Goal: Information Seeking & Learning: Learn about a topic

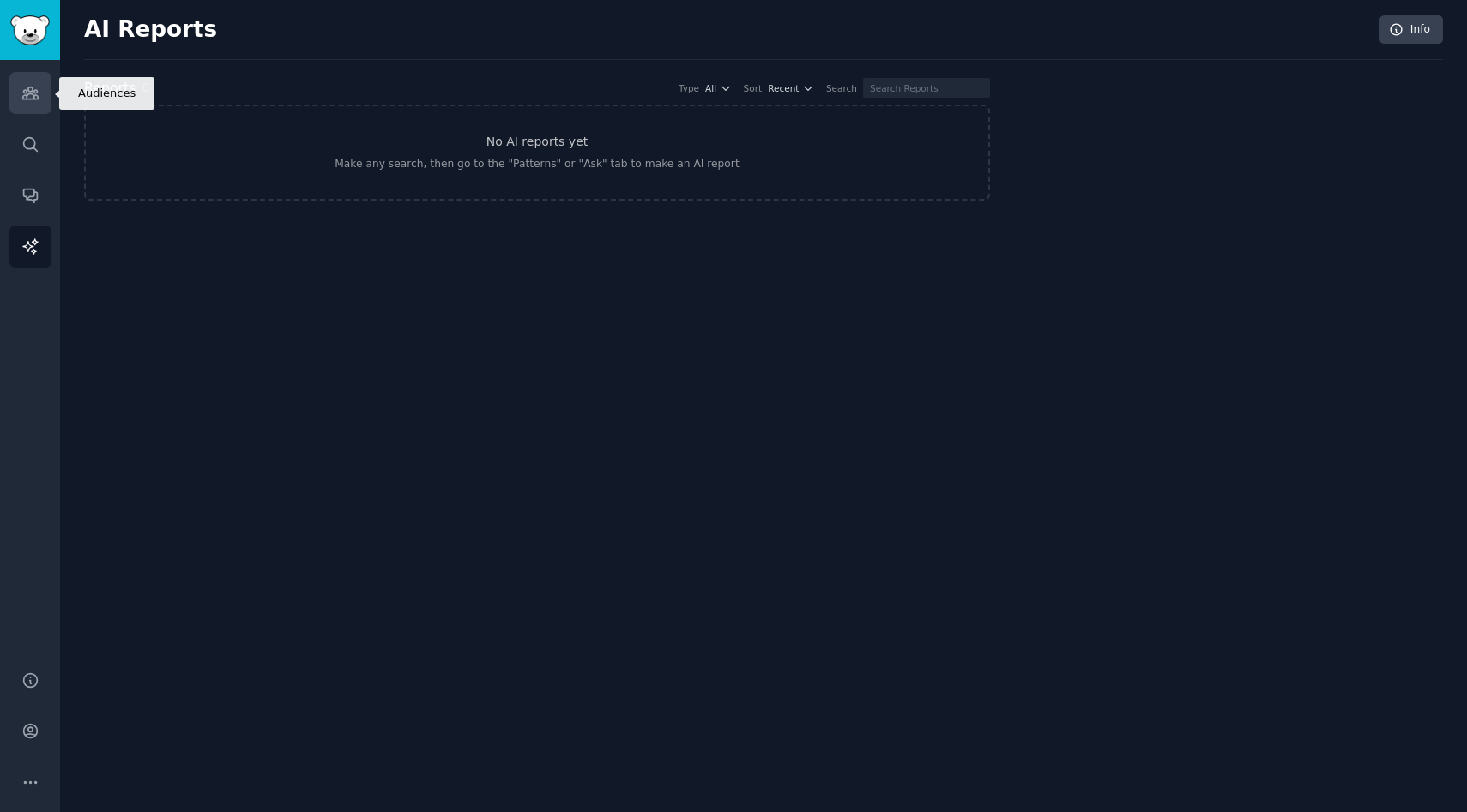
click at [37, 97] on icon "Sidebar" at bounding box center [30, 93] width 15 height 12
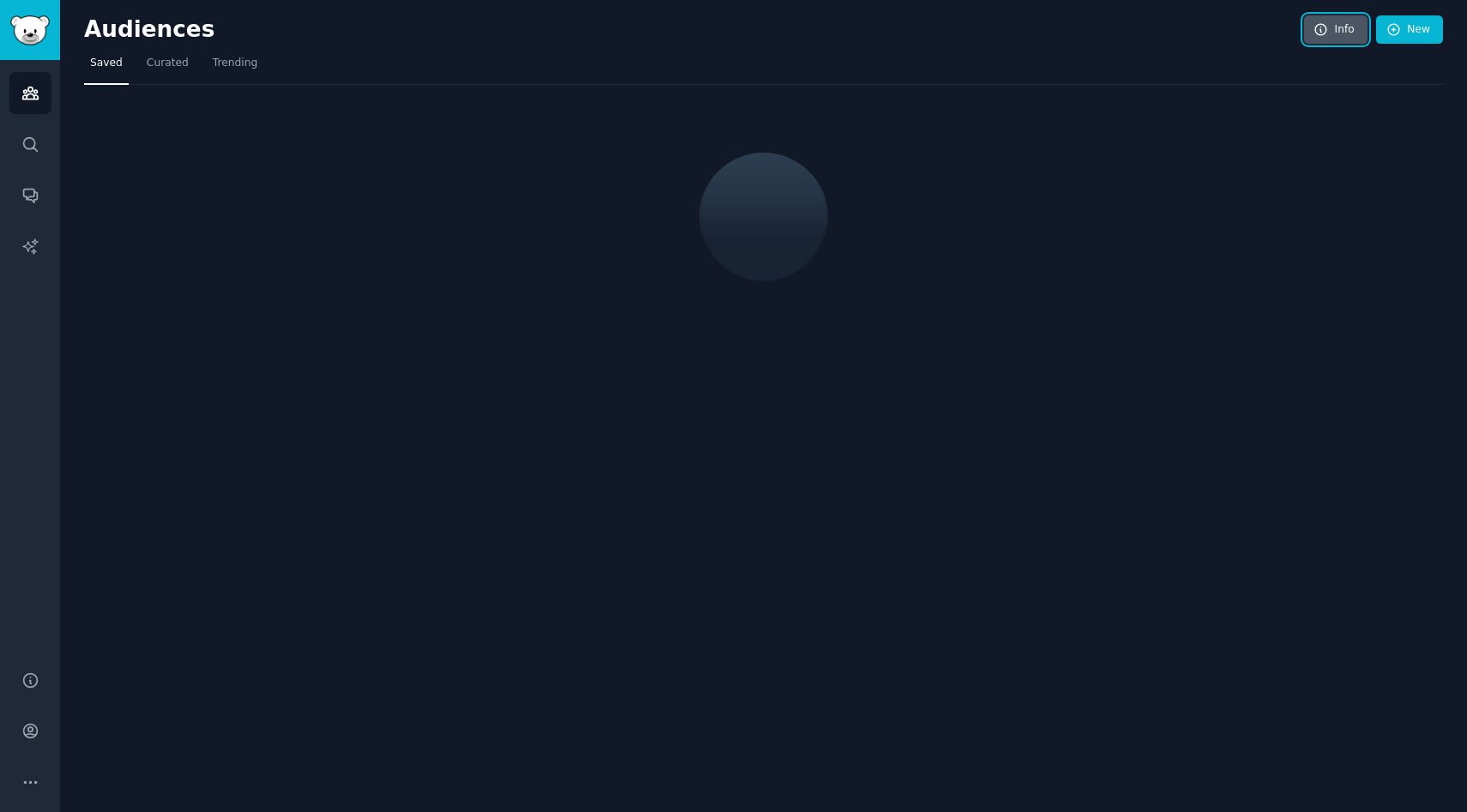
click at [1322, 33] on icon at bounding box center [1320, 30] width 15 height 15
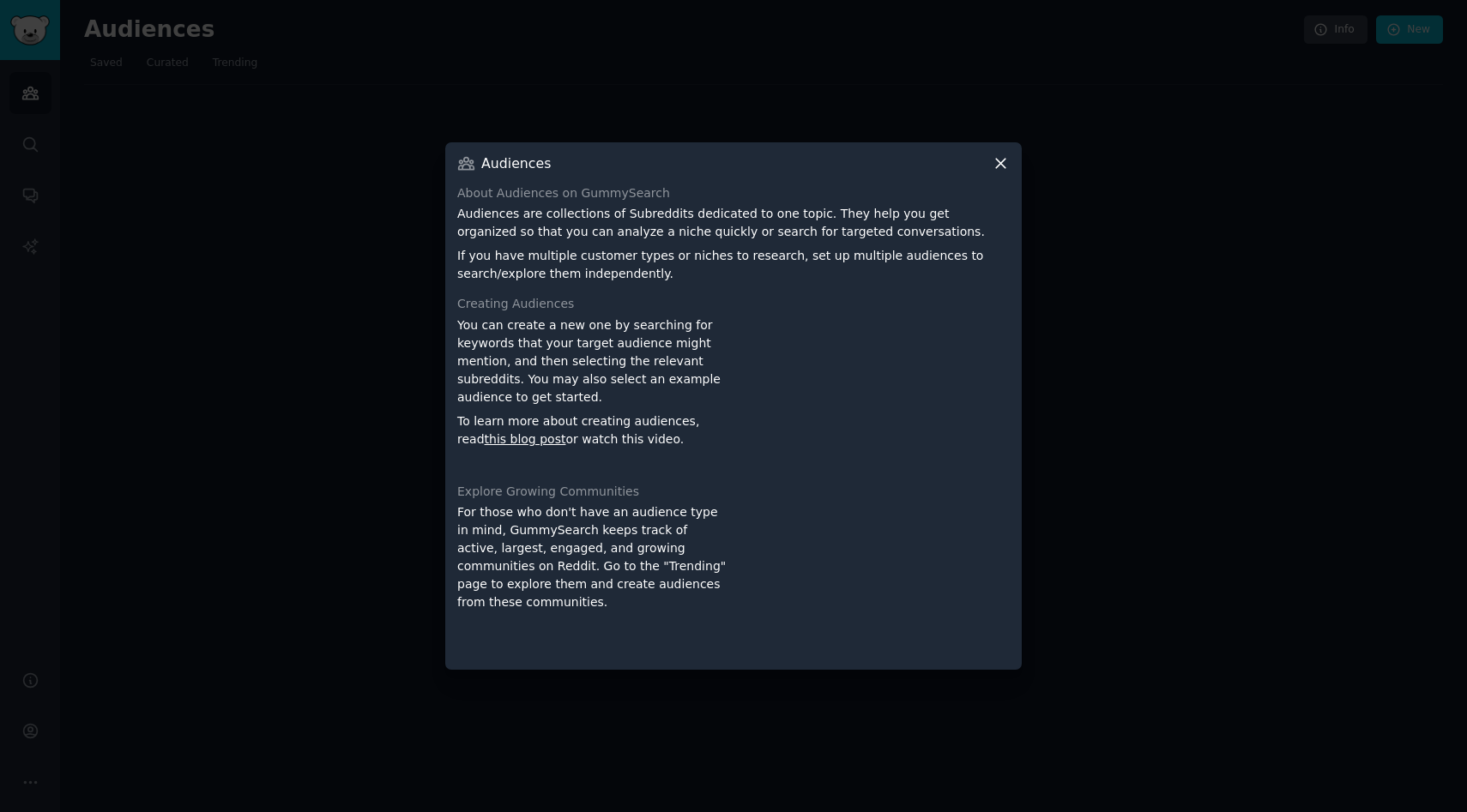
drag, startPoint x: 454, startPoint y: 165, endPoint x: 670, endPoint y: 617, distance: 501.0
click at [671, 618] on div "Audiences About Audiences on GummySearch Audiences are collections of Subreddit…" at bounding box center [734, 406] width 576 height 529
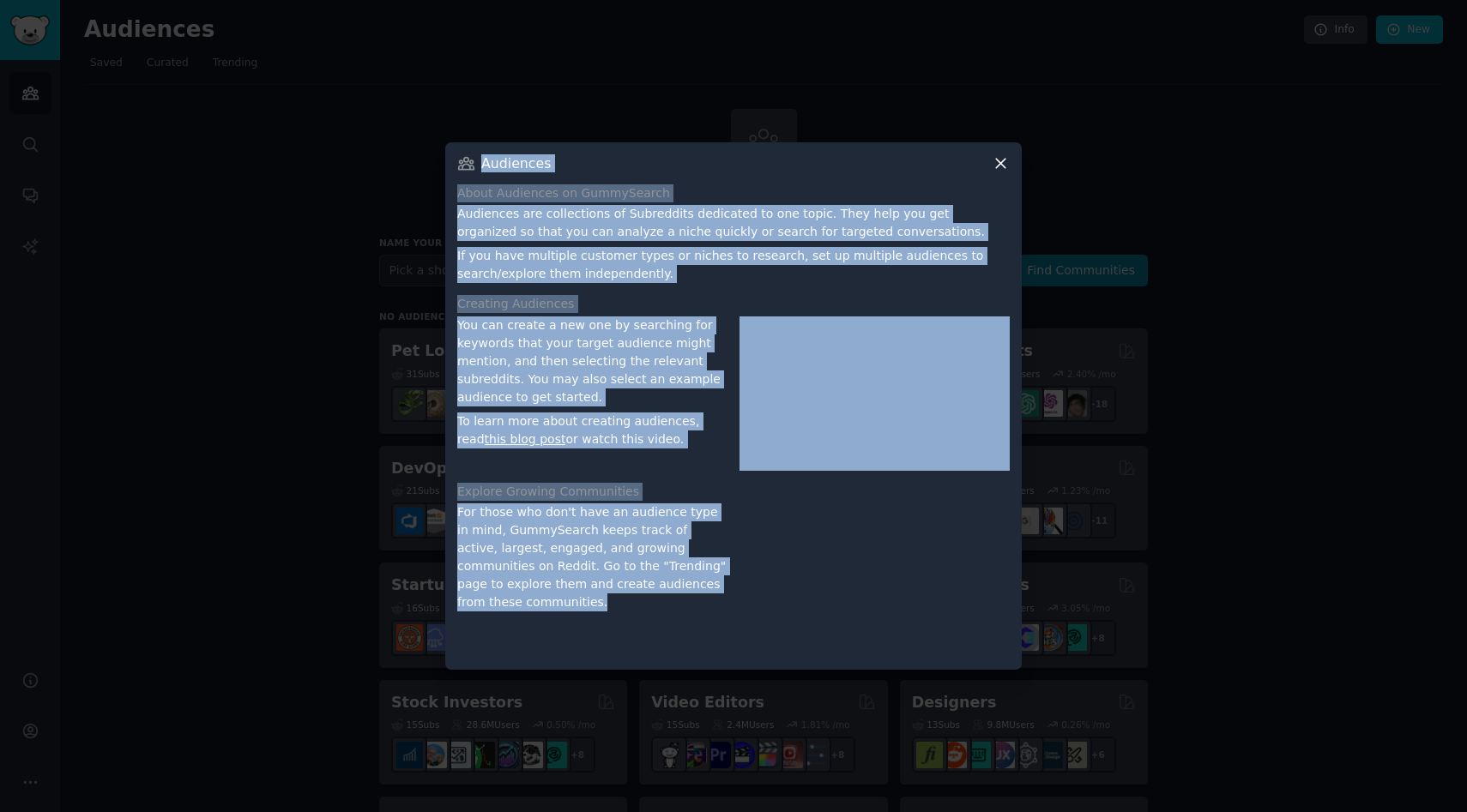
drag, startPoint x: 450, startPoint y: 147, endPoint x: 632, endPoint y: 624, distance: 510.5
click at [632, 624] on div "Audiences About Audiences on GummySearch Audiences are collections of Subreddit…" at bounding box center [734, 406] width 576 height 529
click at [199, 328] on div at bounding box center [734, 406] width 1467 height 812
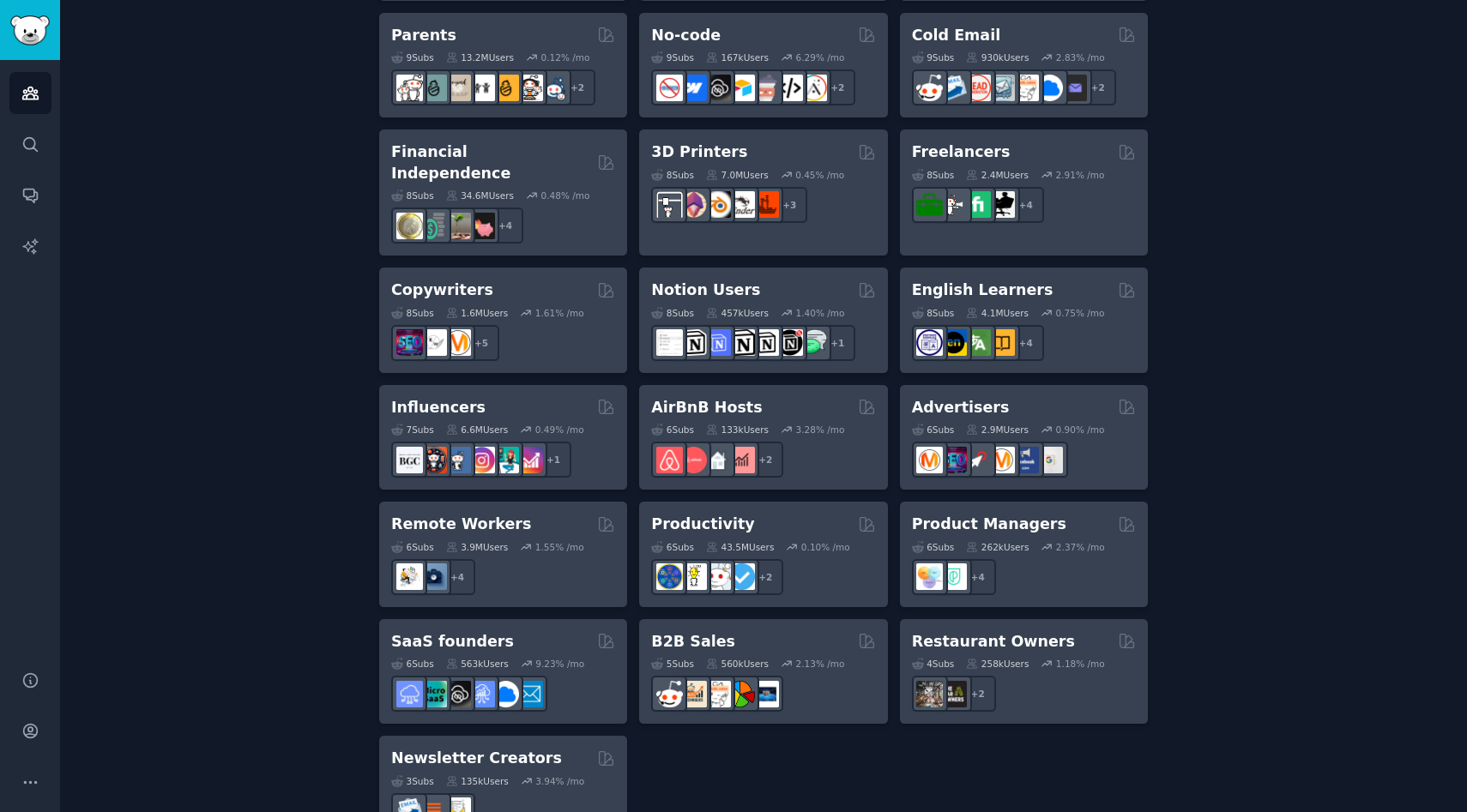
scroll to position [1166, 0]
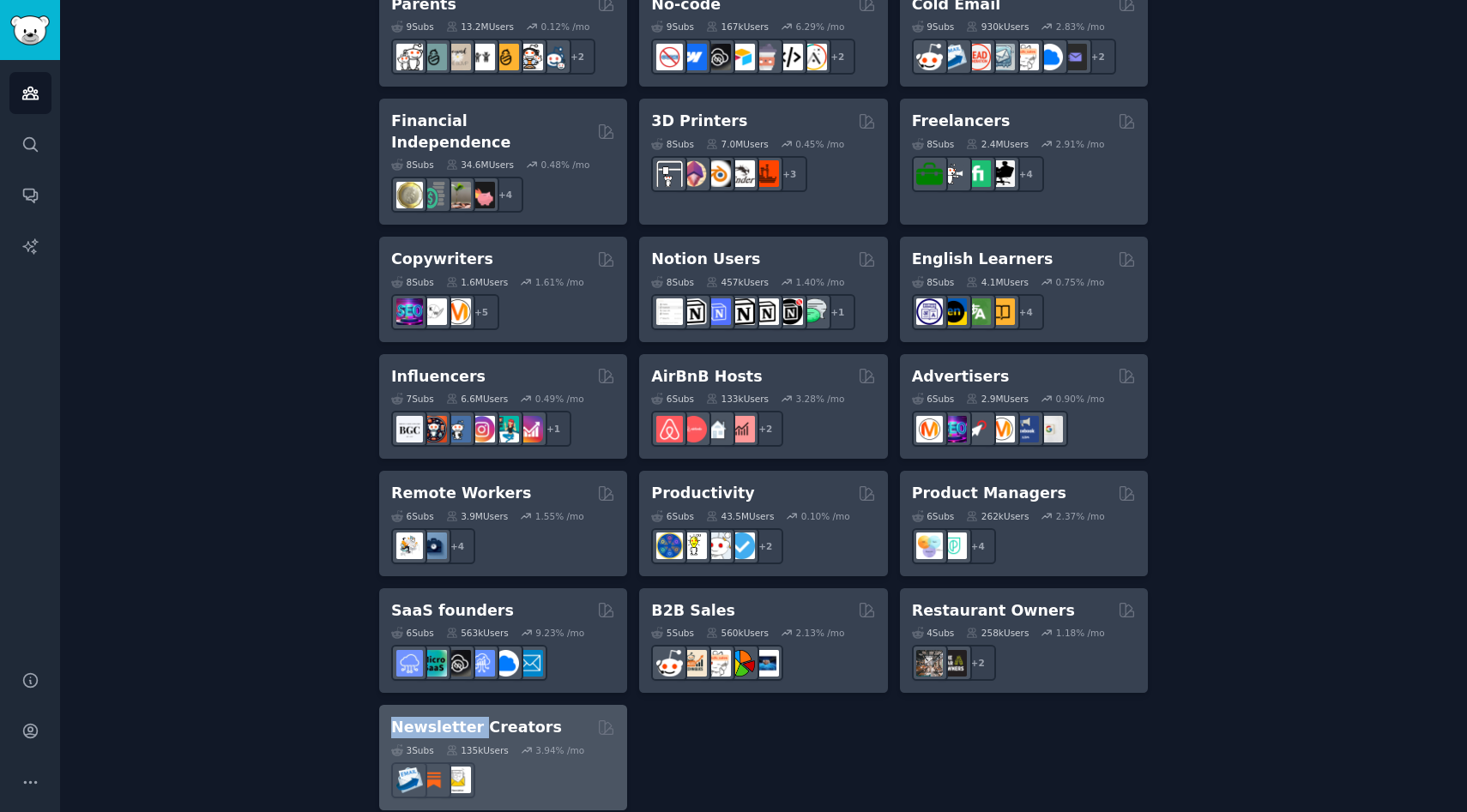
drag, startPoint x: 349, startPoint y: 701, endPoint x: 471, endPoint y: 711, distance: 122.4
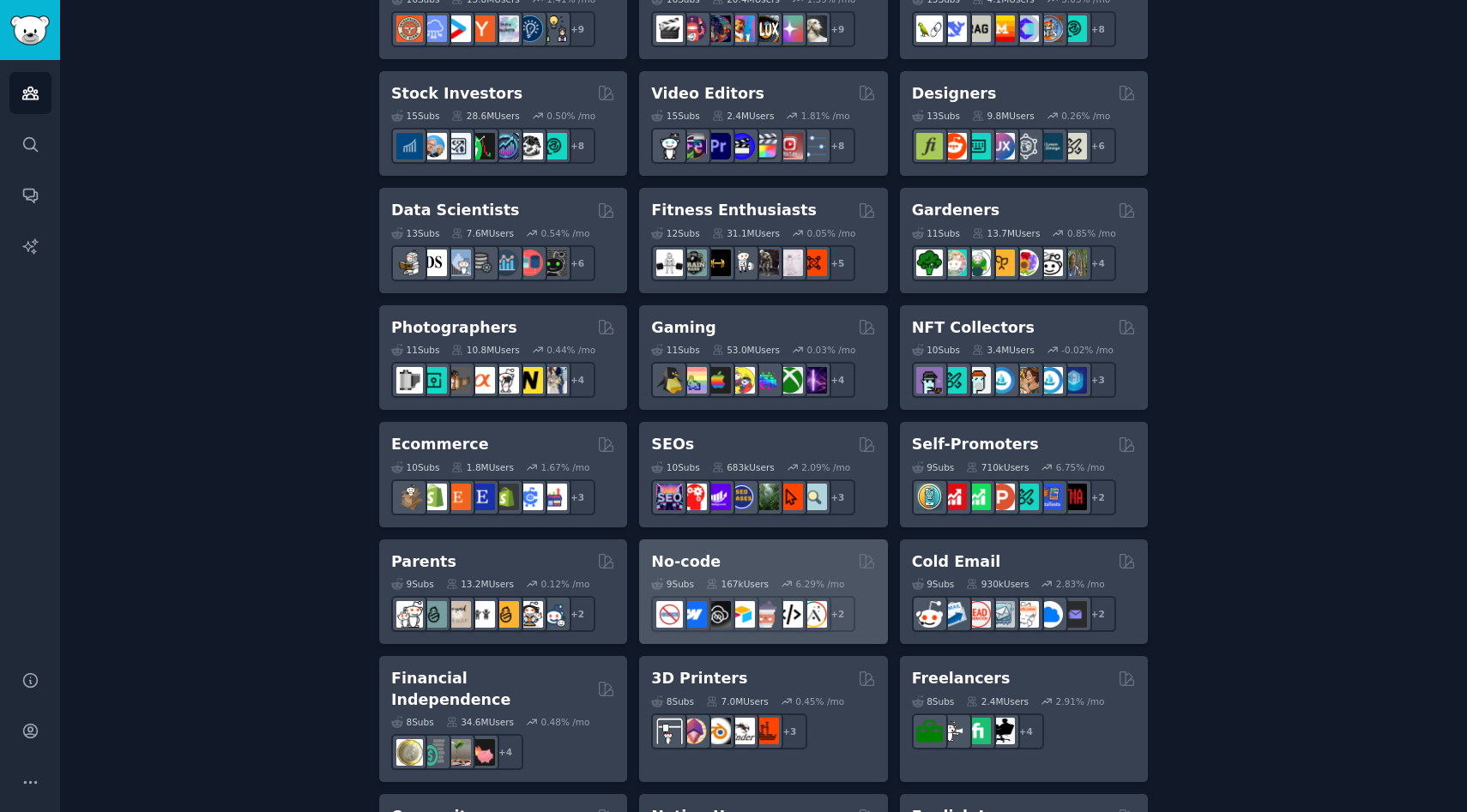
scroll to position [611, 0]
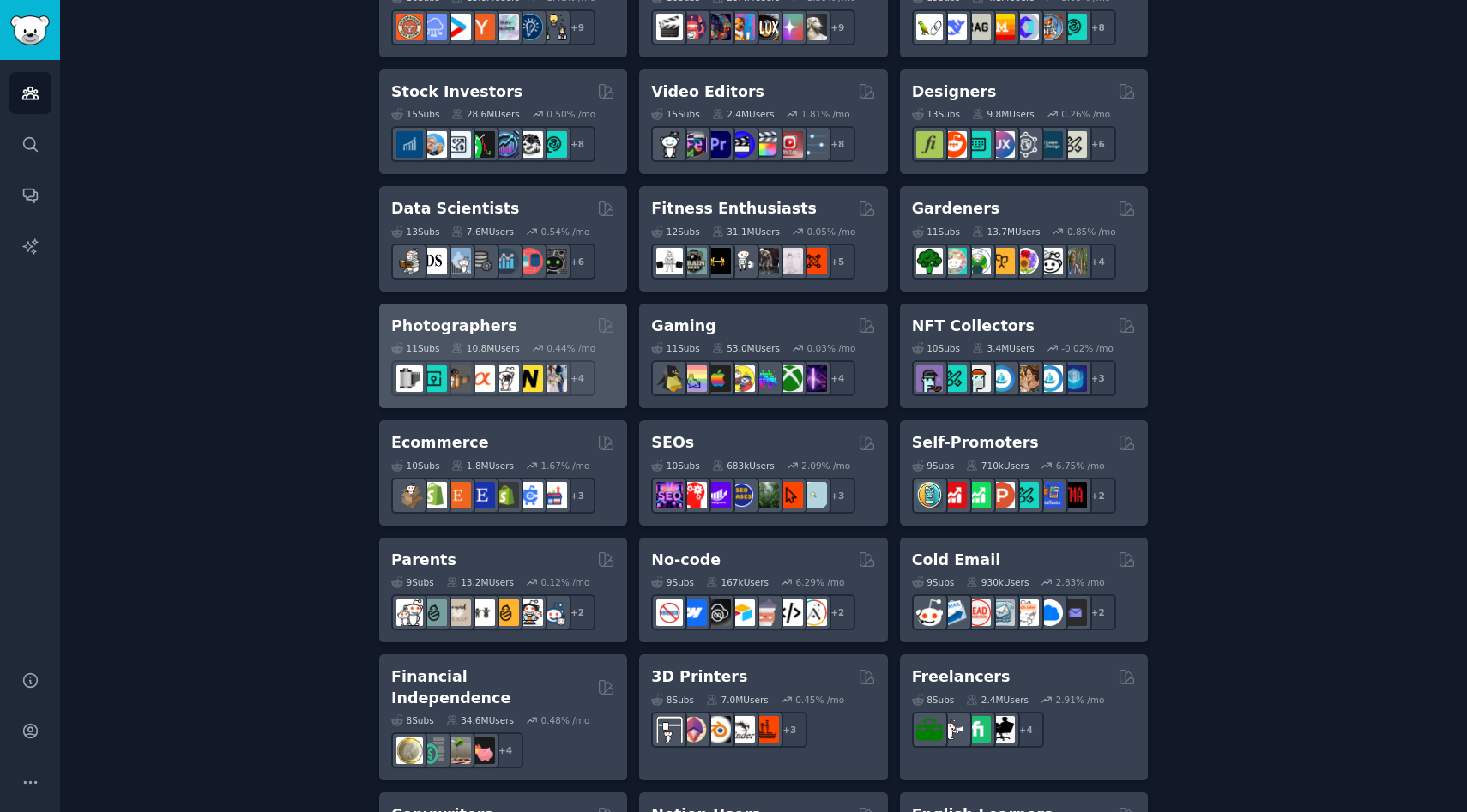
click at [597, 392] on div "+ 4" at bounding box center [503, 378] width 224 height 36
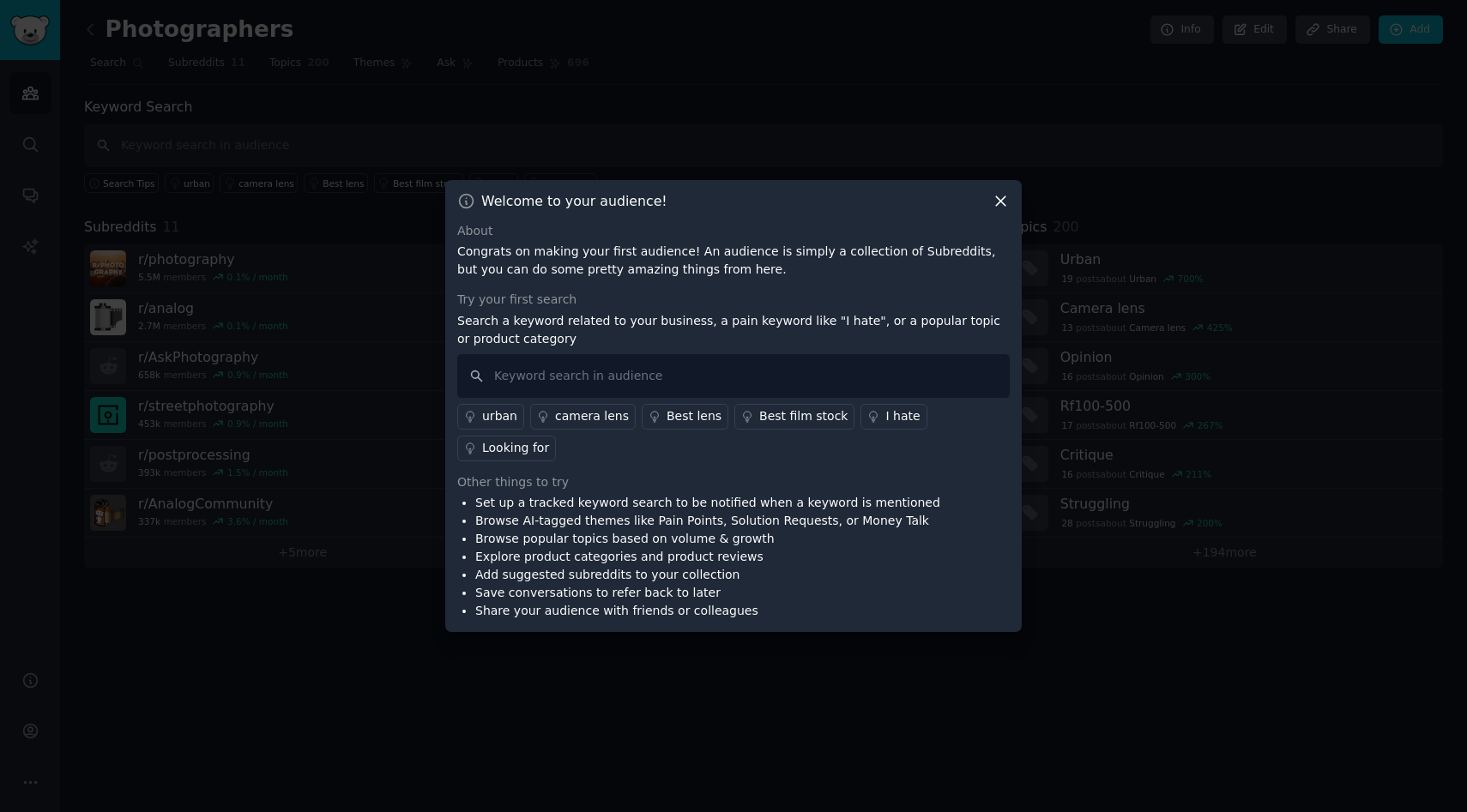
click at [1009, 210] on icon at bounding box center [1001, 201] width 18 height 18
click at [952, 118] on div at bounding box center [734, 406] width 1467 height 812
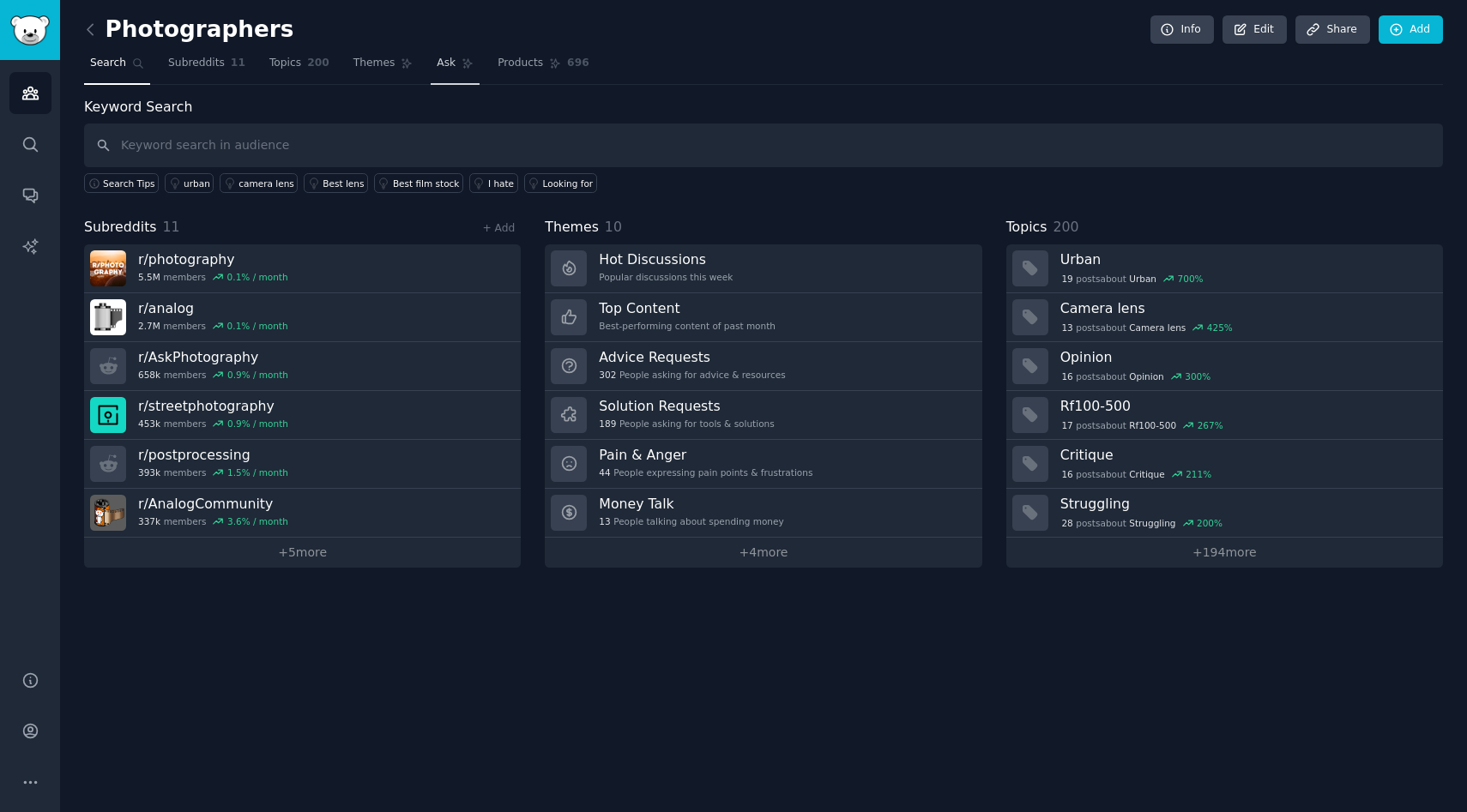
click at [432, 72] on link "Ask" at bounding box center [454, 67] width 49 height 35
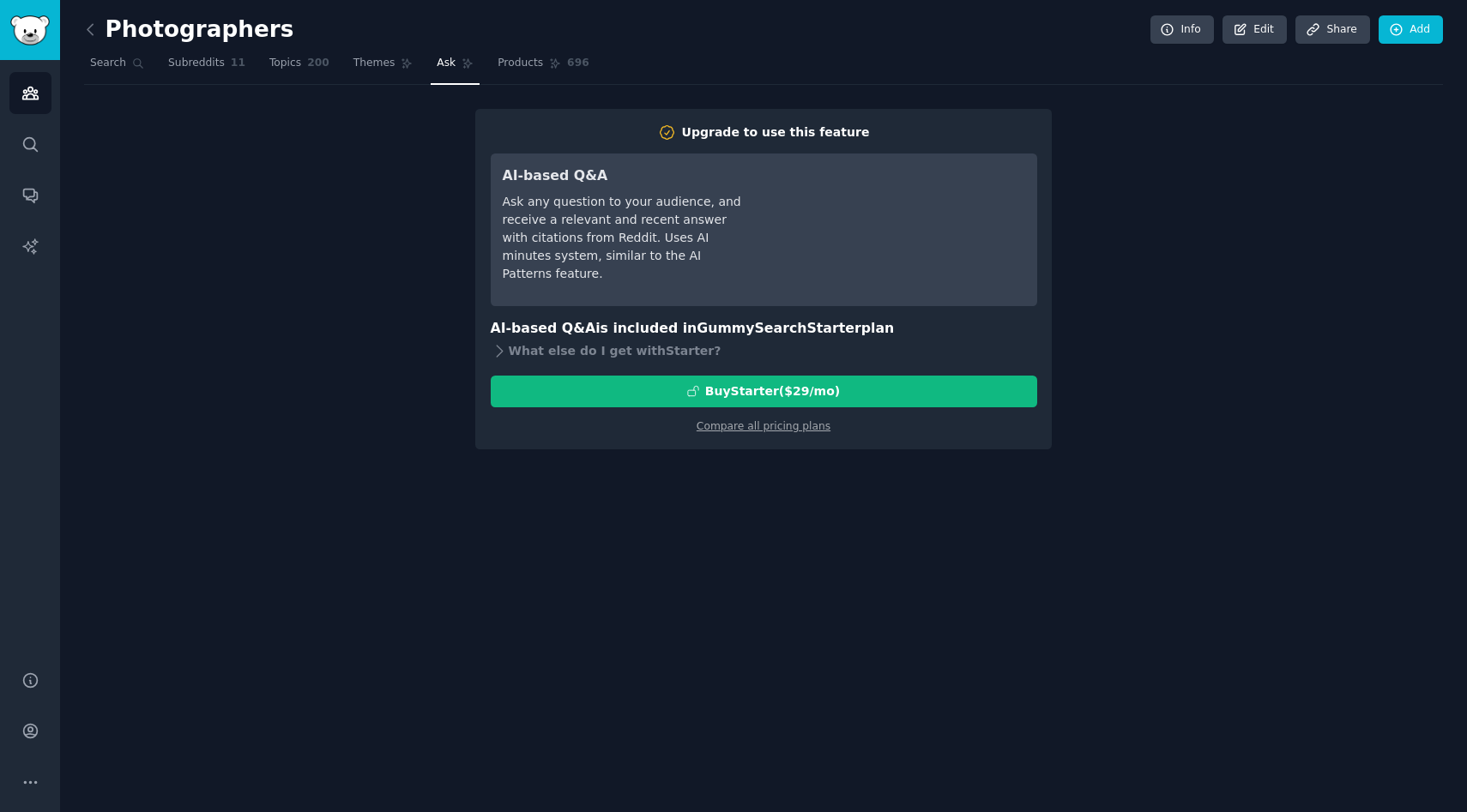
click at [343, 282] on div "Upgrade to use this feature AI-based Q&A Ask any question to your audience, and…" at bounding box center [763, 279] width 1359 height 341
click at [464, 178] on div "Upgrade to use this feature AI-based Q&A Ask any question to your audience, and…" at bounding box center [763, 279] width 1359 height 341
click at [303, 73] on link "Topics 200" at bounding box center [299, 67] width 72 height 35
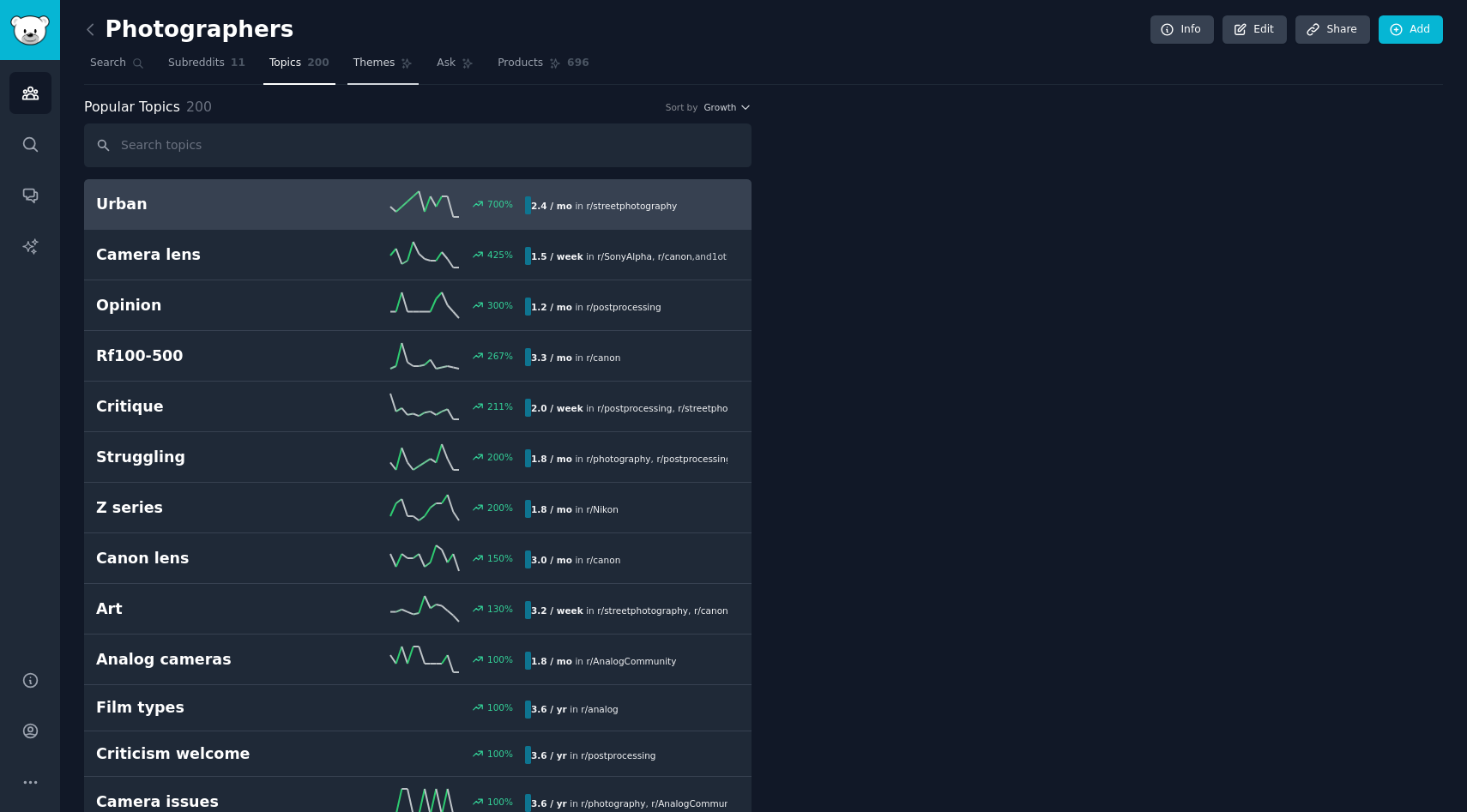
click at [377, 71] on span "Themes" at bounding box center [374, 63] width 42 height 15
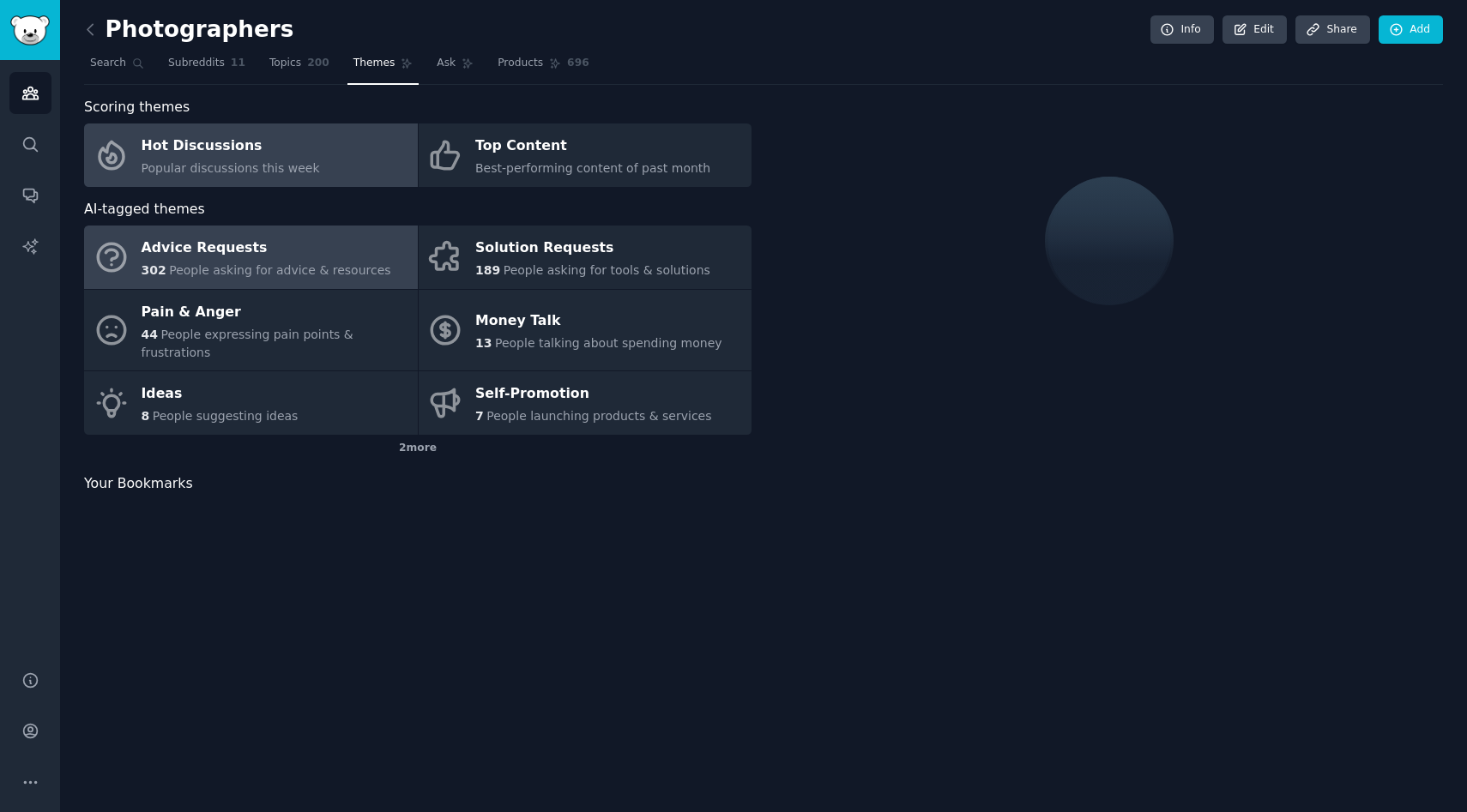
click at [311, 257] on div "Advice Requests" at bounding box center [266, 249] width 250 height 28
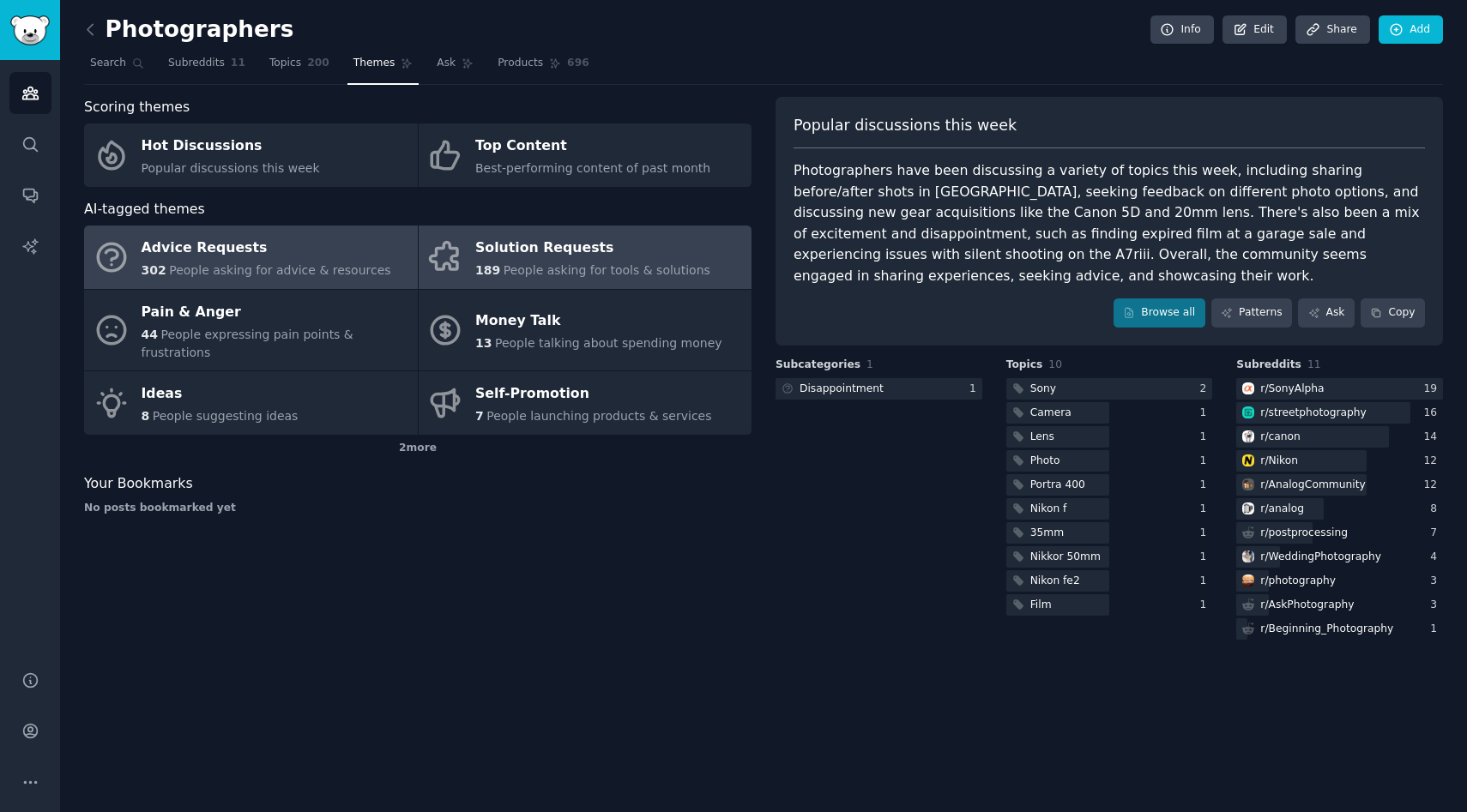
click at [592, 258] on div "Solution Requests" at bounding box center [592, 249] width 235 height 28
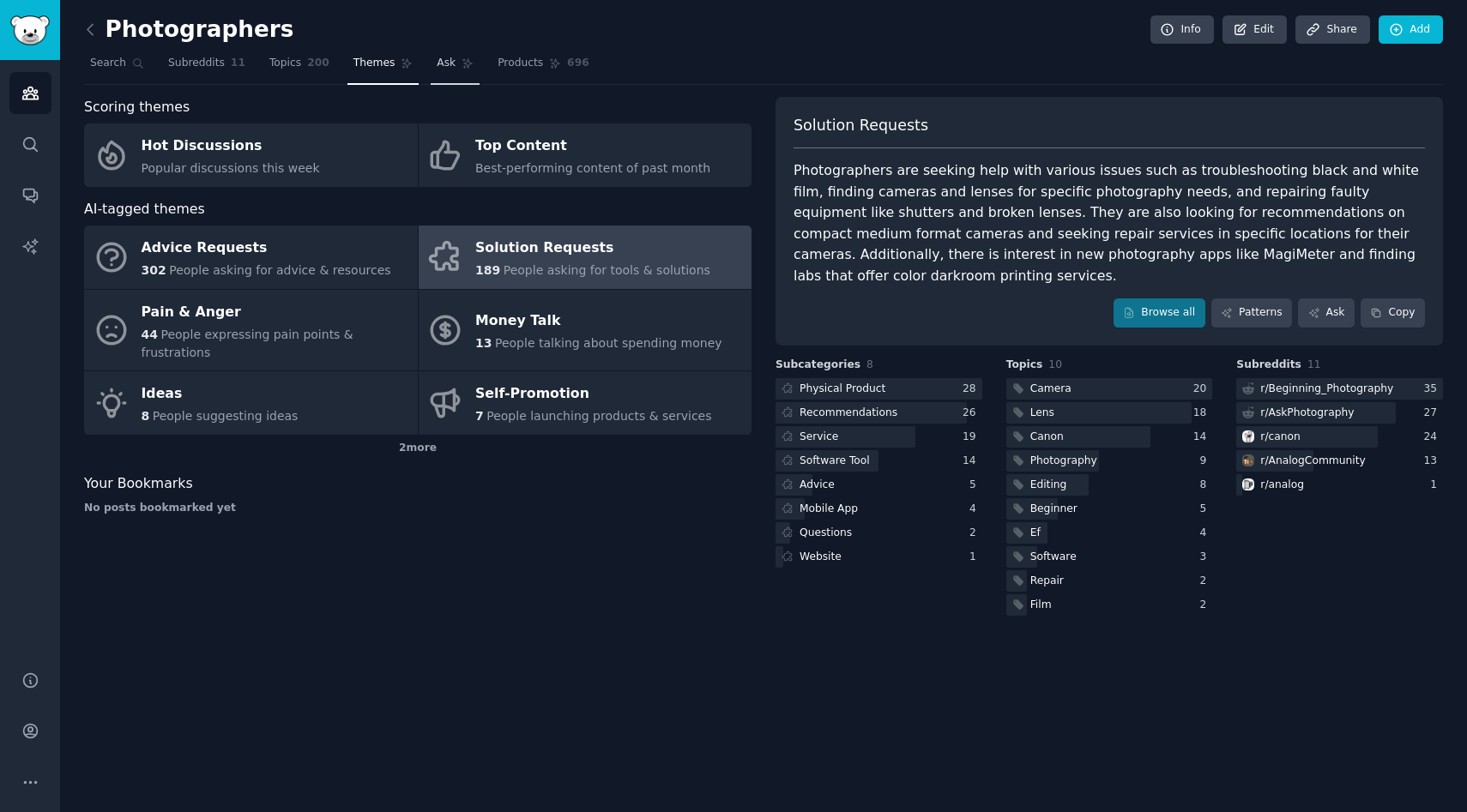
click at [462, 69] on icon at bounding box center [467, 63] width 12 height 12
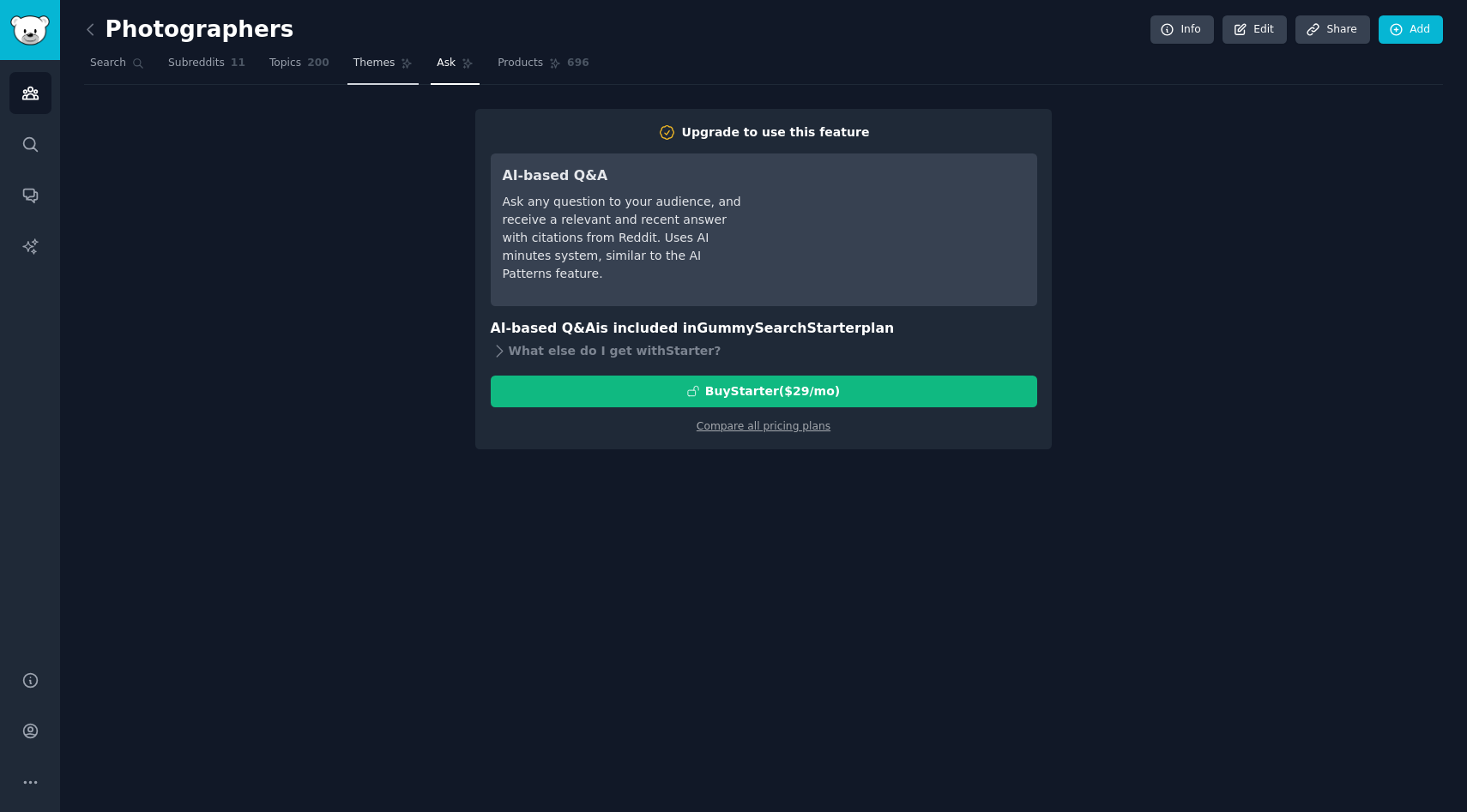
click at [392, 68] on link "Themes" at bounding box center [383, 67] width 72 height 35
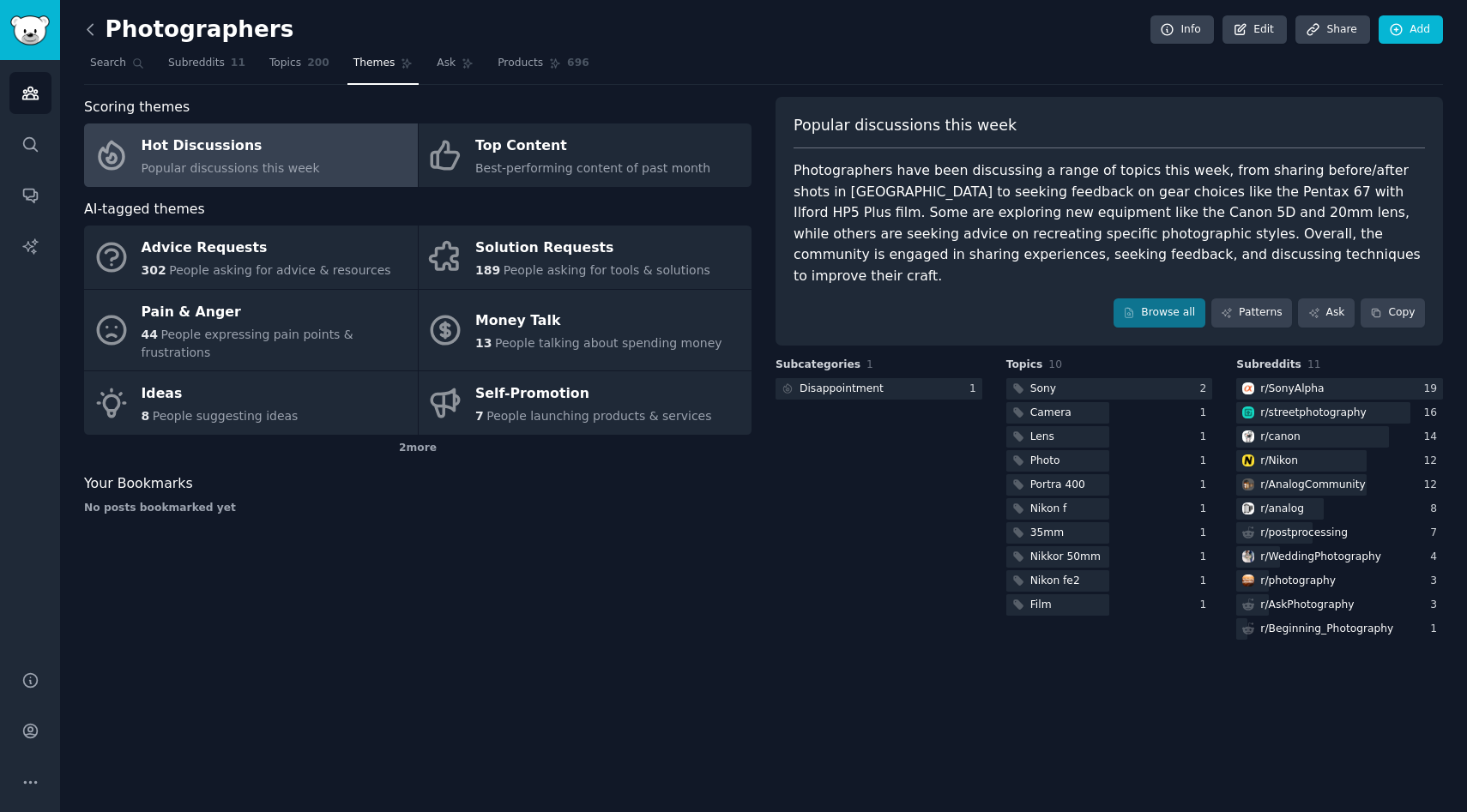
click at [86, 27] on icon at bounding box center [90, 30] width 18 height 18
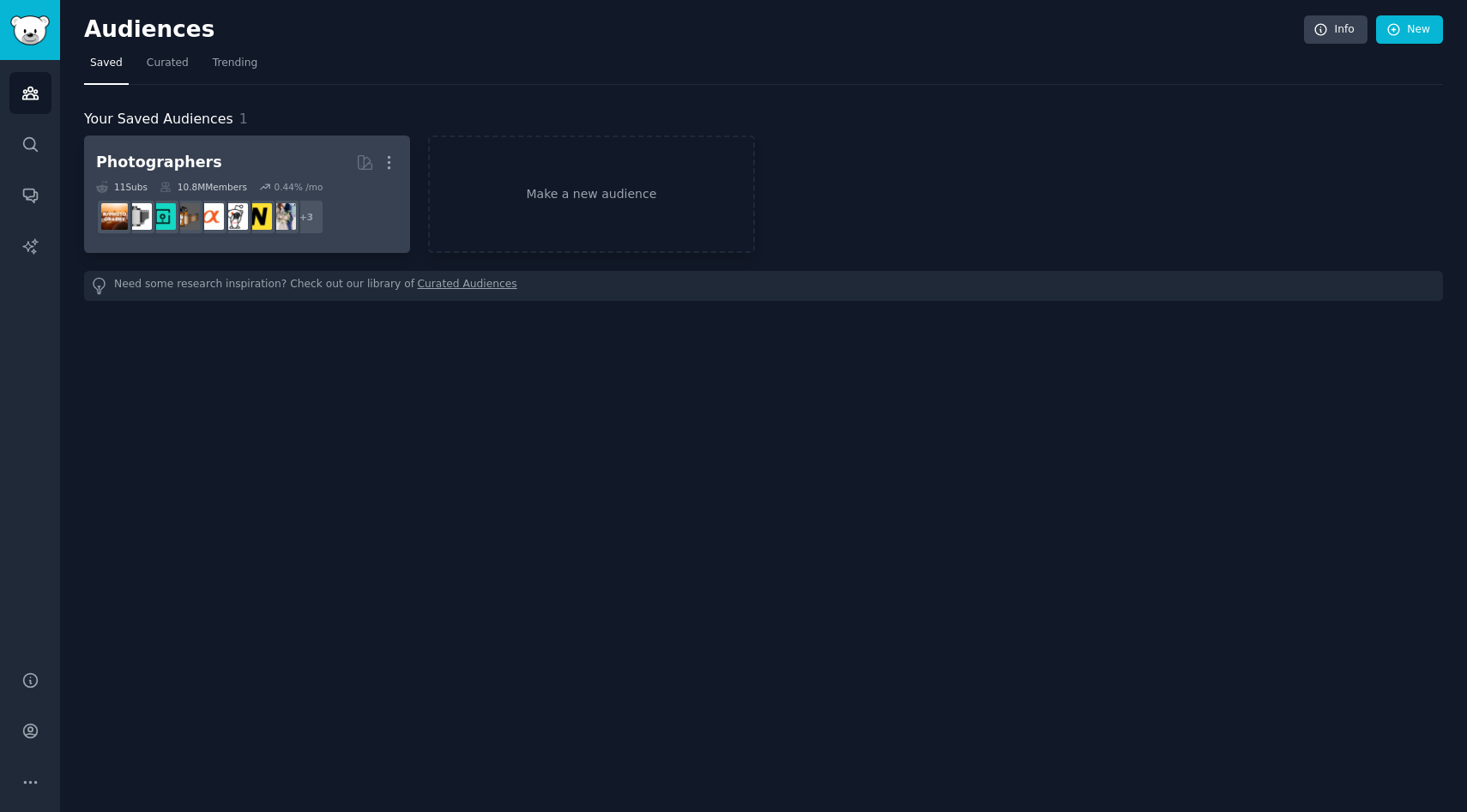
click at [305, 186] on div "0.44 % /mo" at bounding box center [298, 186] width 49 height 12
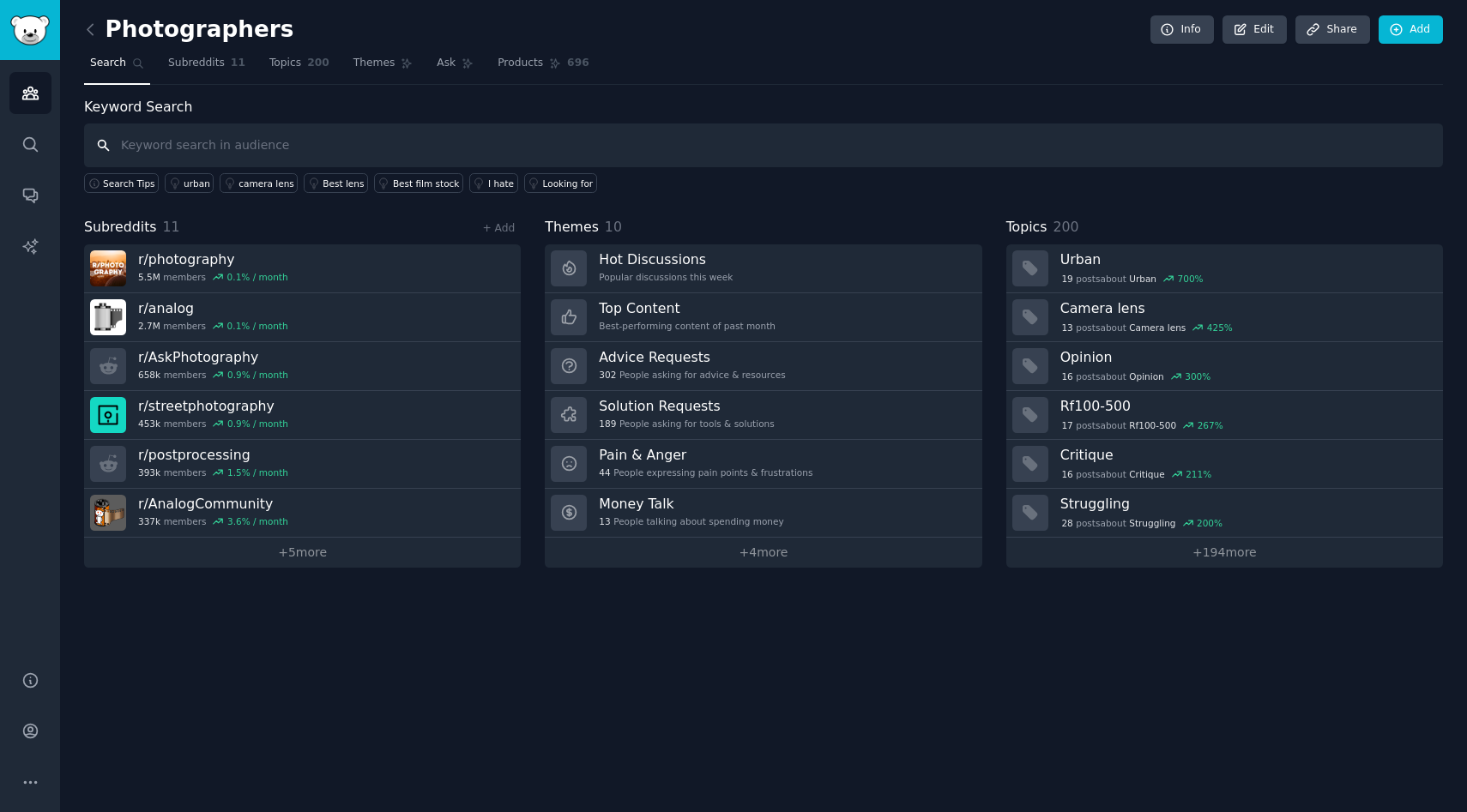
click at [409, 142] on input "text" at bounding box center [763, 145] width 1359 height 44
paste input "struggling with clients"
type input "struggling with clients"
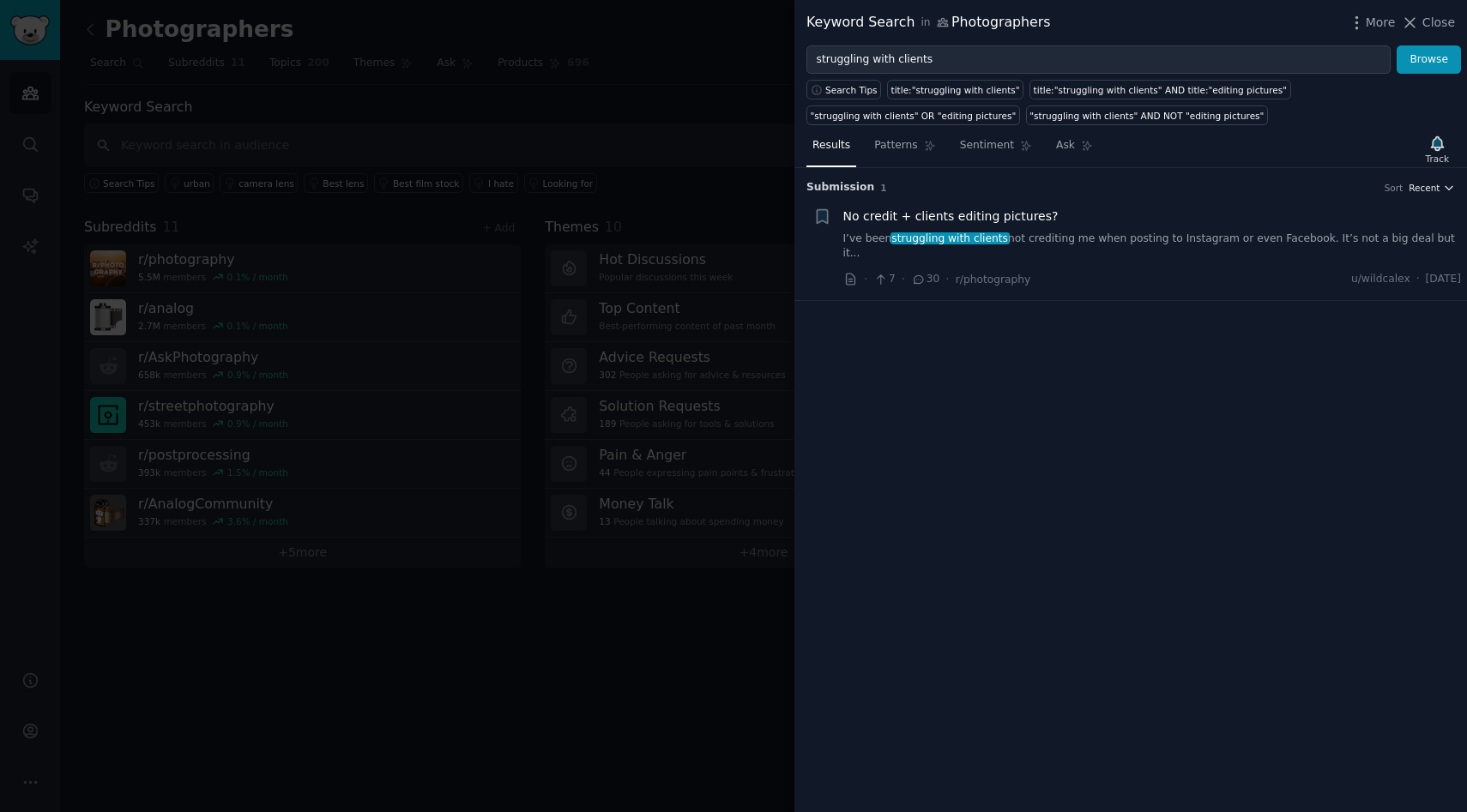
click at [1438, 183] on span "Recent" at bounding box center [1424, 187] width 31 height 12
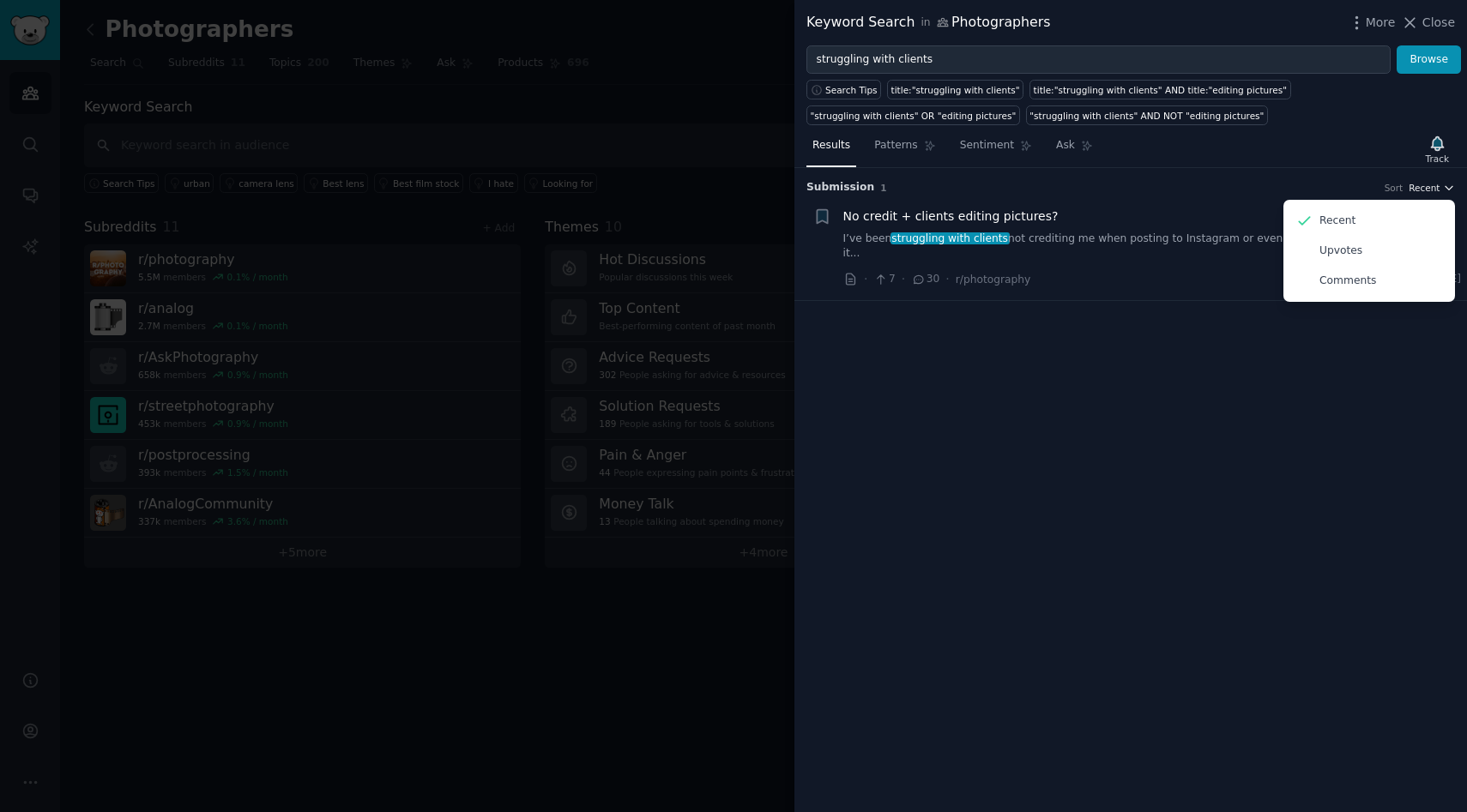
click at [1438, 183] on span "Recent" at bounding box center [1424, 187] width 31 height 12
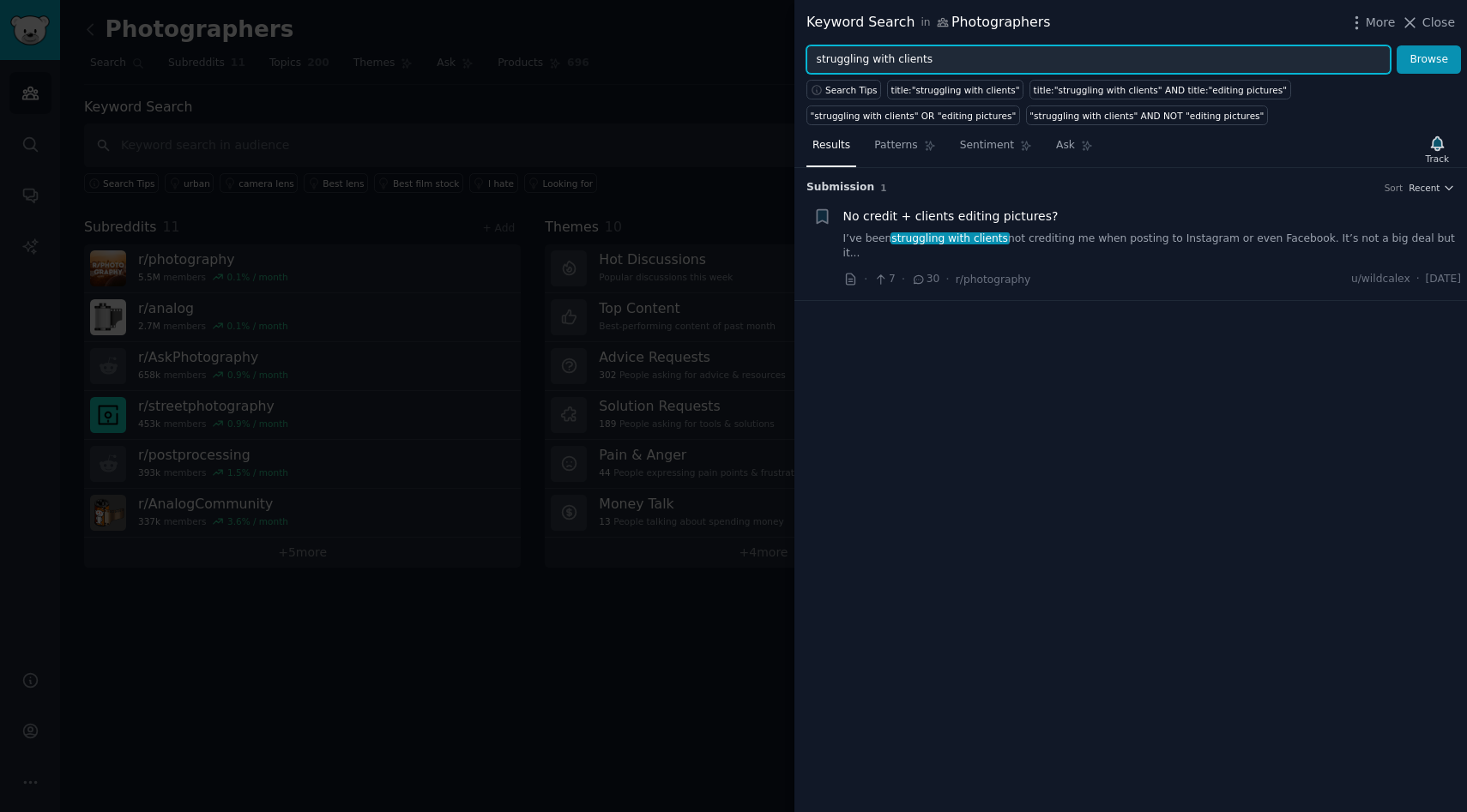
click at [904, 54] on input "struggling with clients" at bounding box center [1098, 60] width 584 height 30
paste input "having issues"
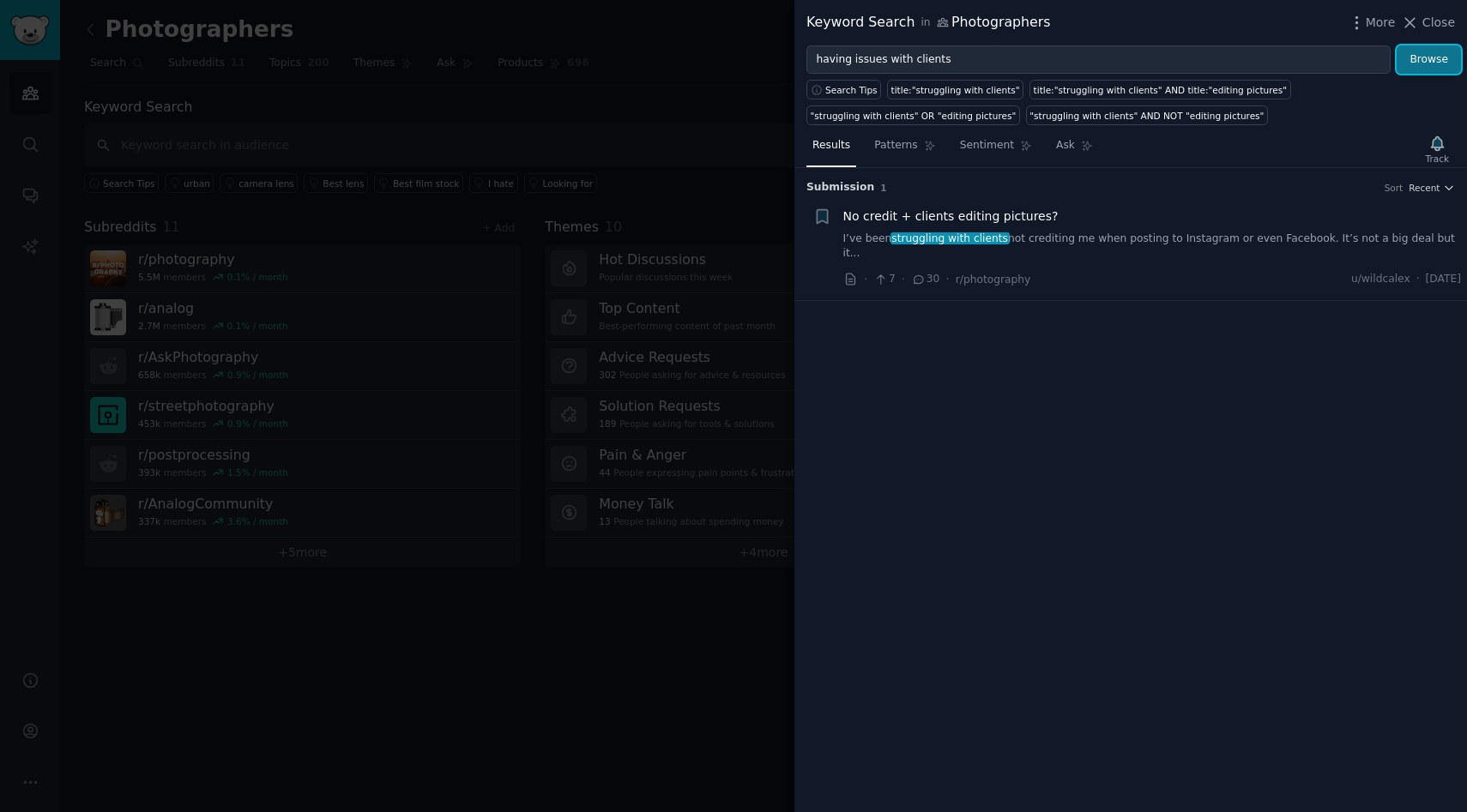
click at [1427, 59] on button "Browse" at bounding box center [1429, 60] width 64 height 30
click at [990, 239] on link "Hello to all Quick question for all you guys. Been having issues with clients a…" at bounding box center [1152, 247] width 618 height 30
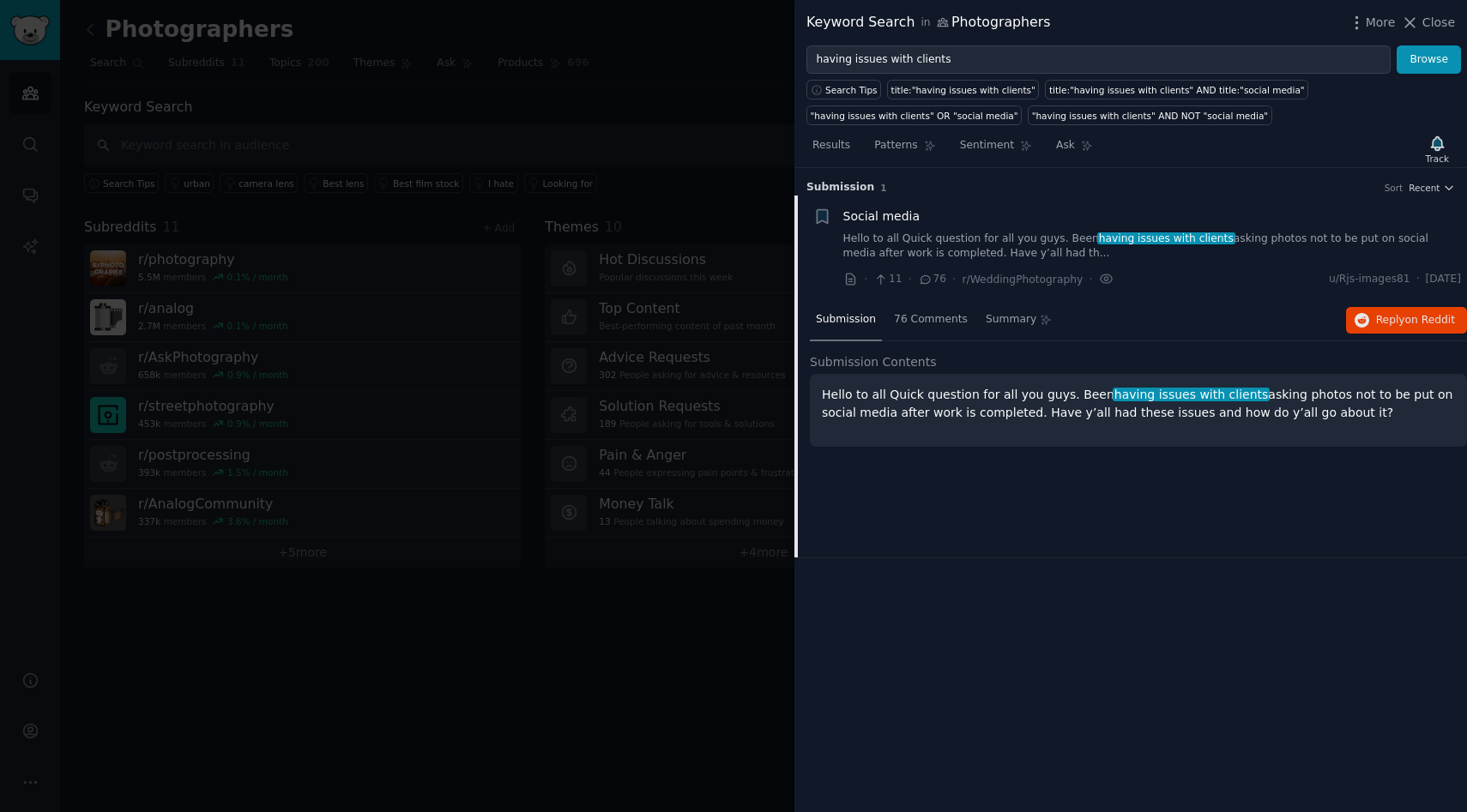
drag, startPoint x: 821, startPoint y: 393, endPoint x: 1461, endPoint y: 424, distance: 640.8
click at [1466, 427] on div "Hello to all Quick question for all you guys. Been having issues with clients a…" at bounding box center [1138, 410] width 657 height 73
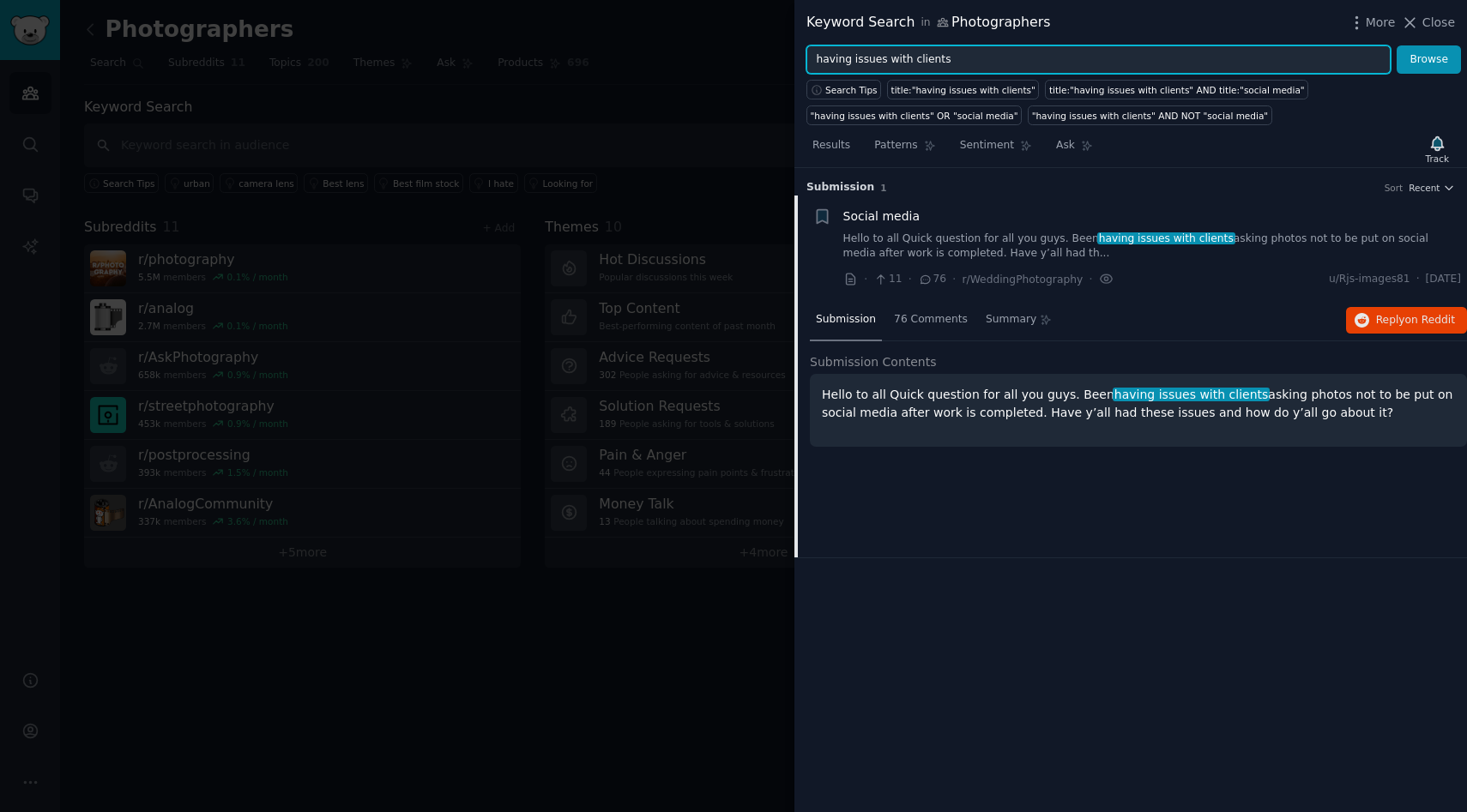
click at [922, 61] on input "having issues with clients" at bounding box center [1098, 60] width 584 height 30
paste input "difficult customer"
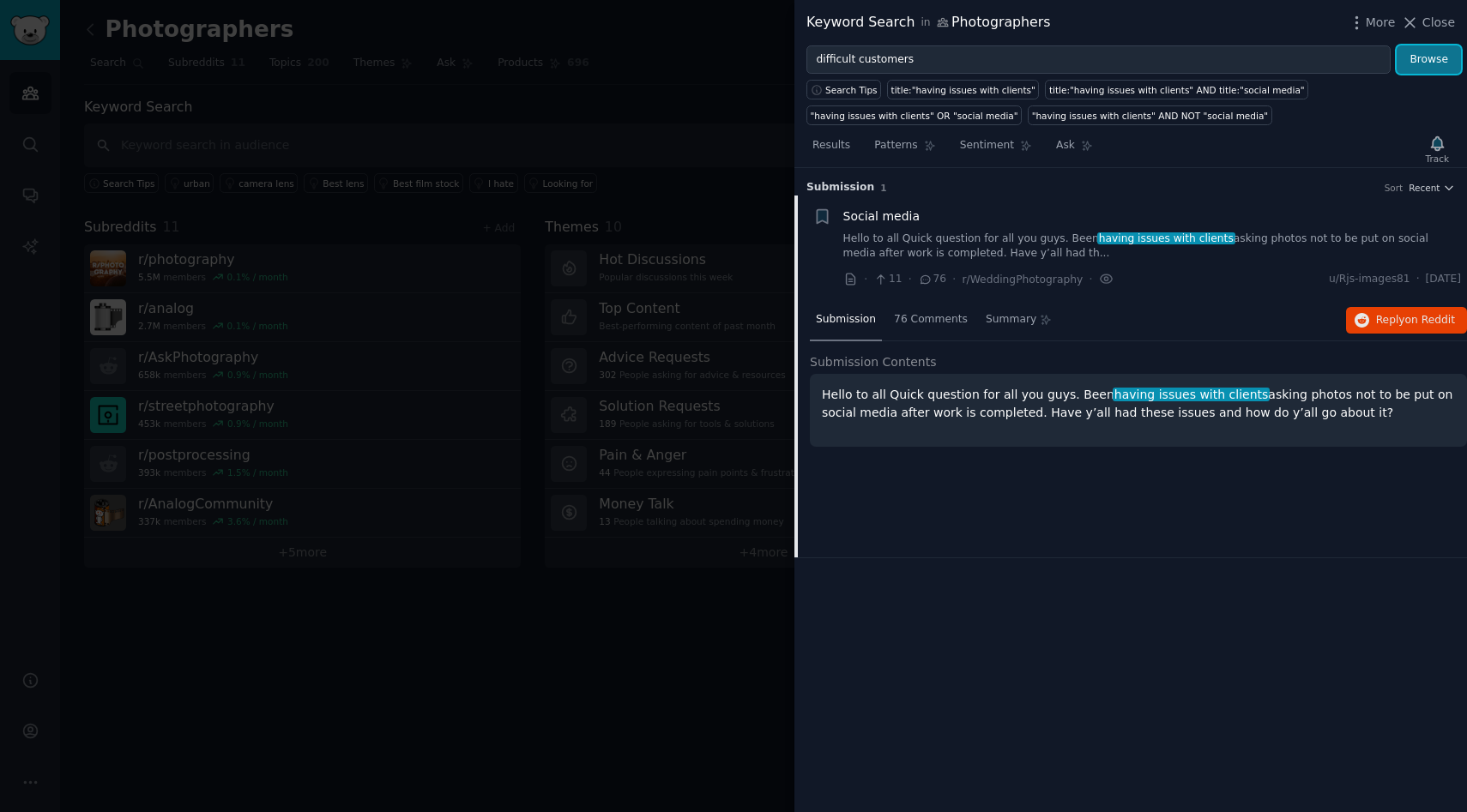
click at [1418, 56] on button "Browse" at bounding box center [1429, 60] width 64 height 30
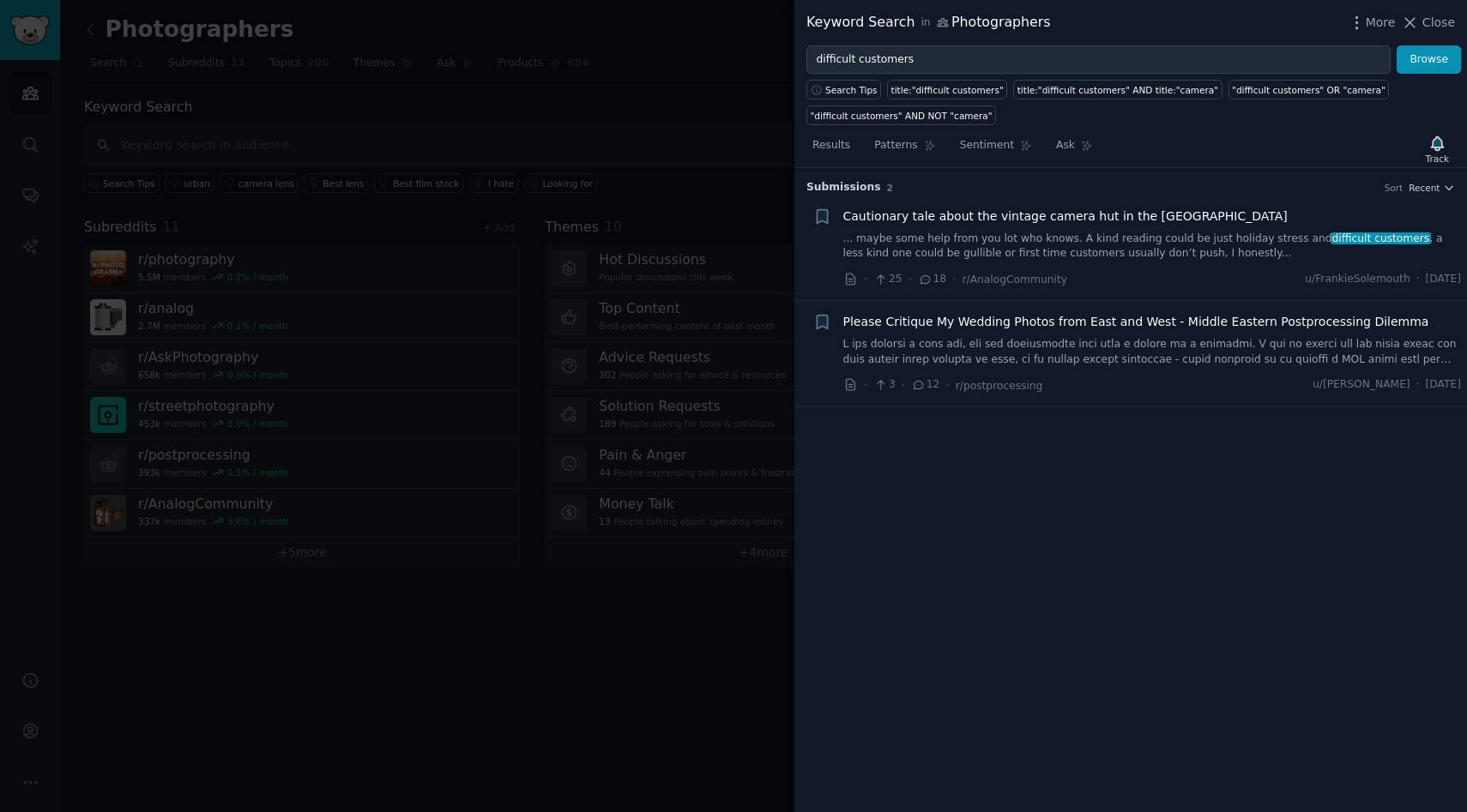
click at [1192, 253] on link "... maybe some help from you lot who knows. A kind reading could be just holida…" at bounding box center [1152, 247] width 618 height 30
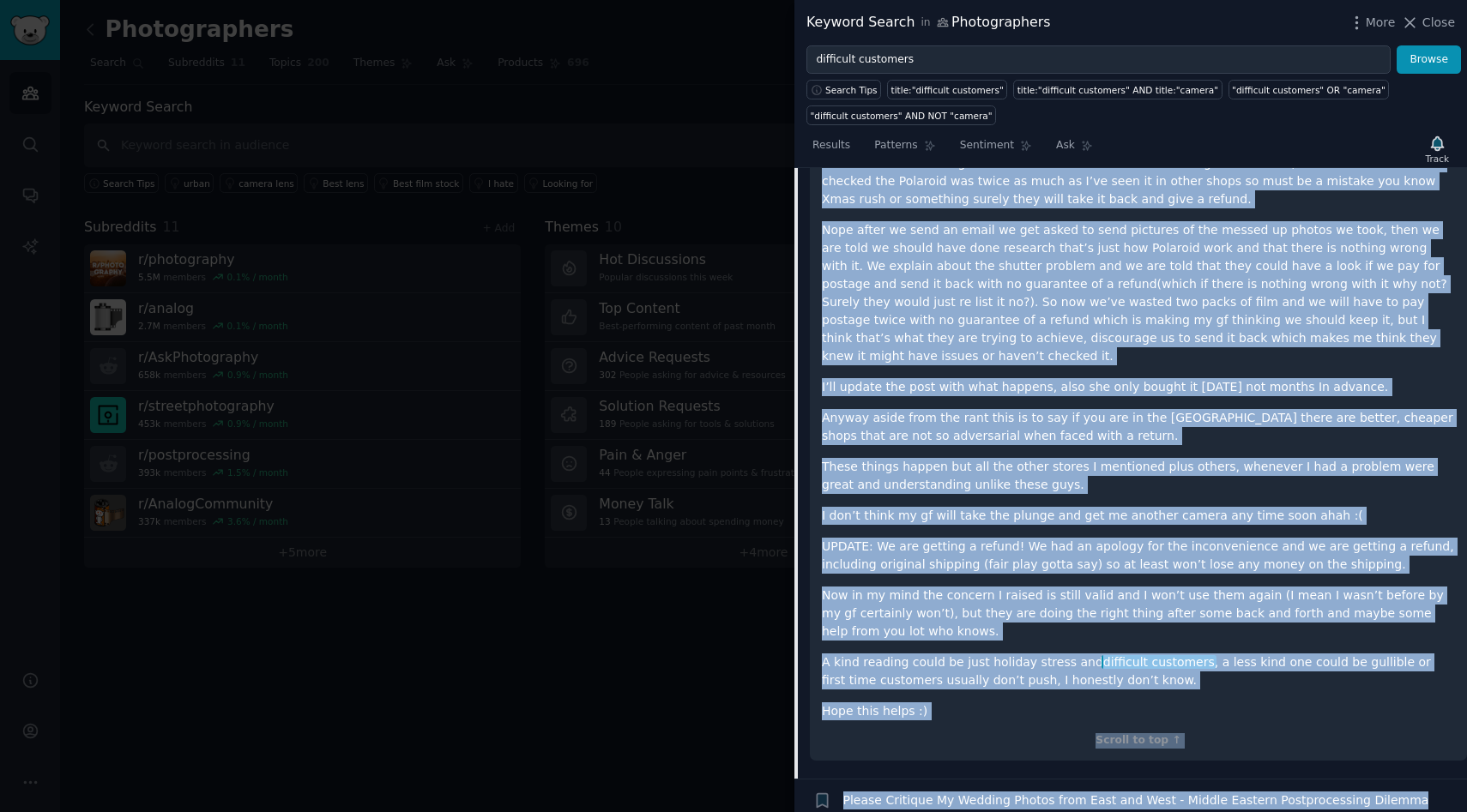
scroll to position [670, 0]
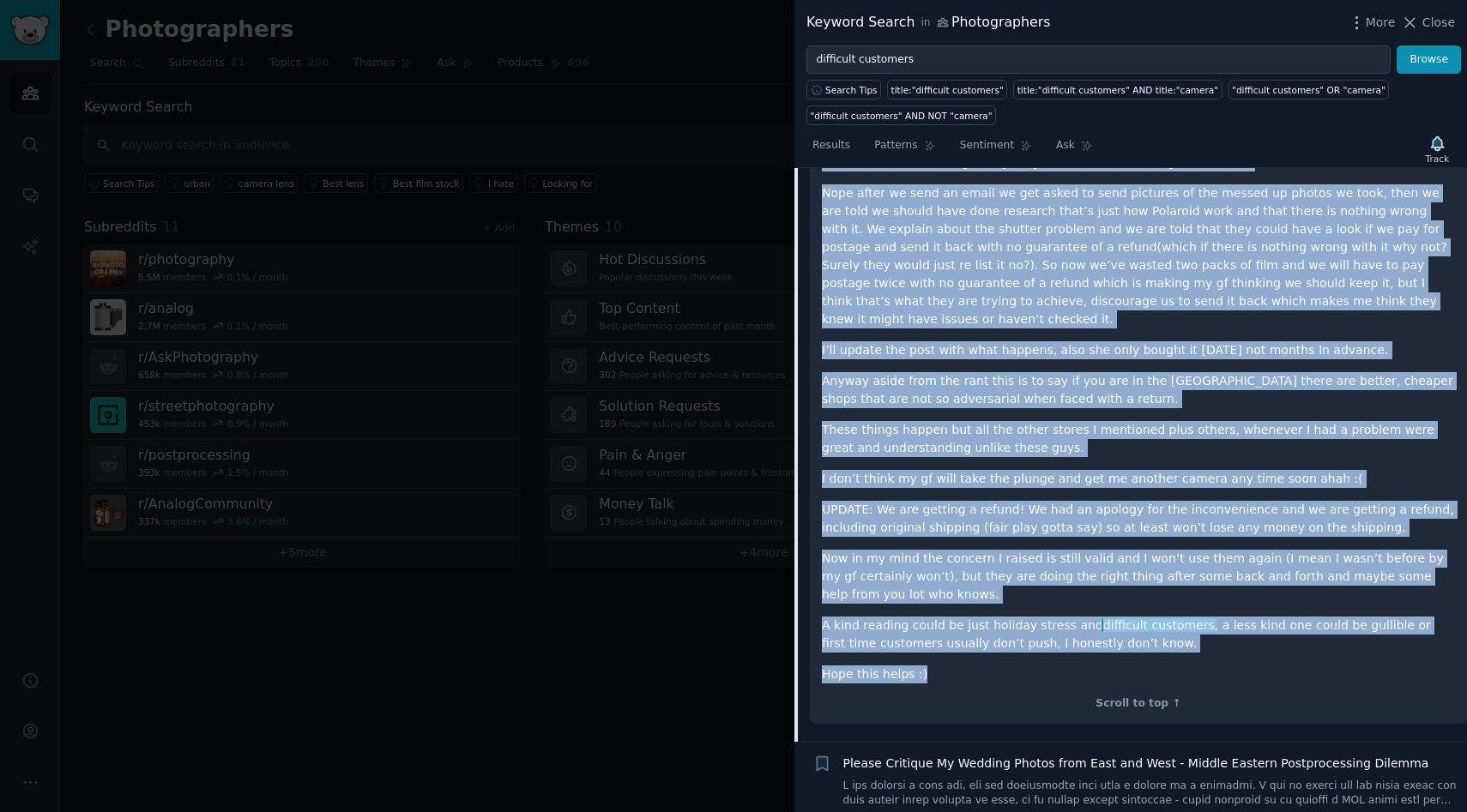
drag, startPoint x: 823, startPoint y: 218, endPoint x: 1021, endPoint y: 636, distance: 462.5
click at [1021, 637] on div "This Christmas my girlfriend decided to surprise me and get me a vintage Polaro…" at bounding box center [1139, 200] width 633 height 968
copy div "Lore Ipsumdolo si ametconsec adipisc el seddoeiu te inc utl et d magnaal Enimad…"
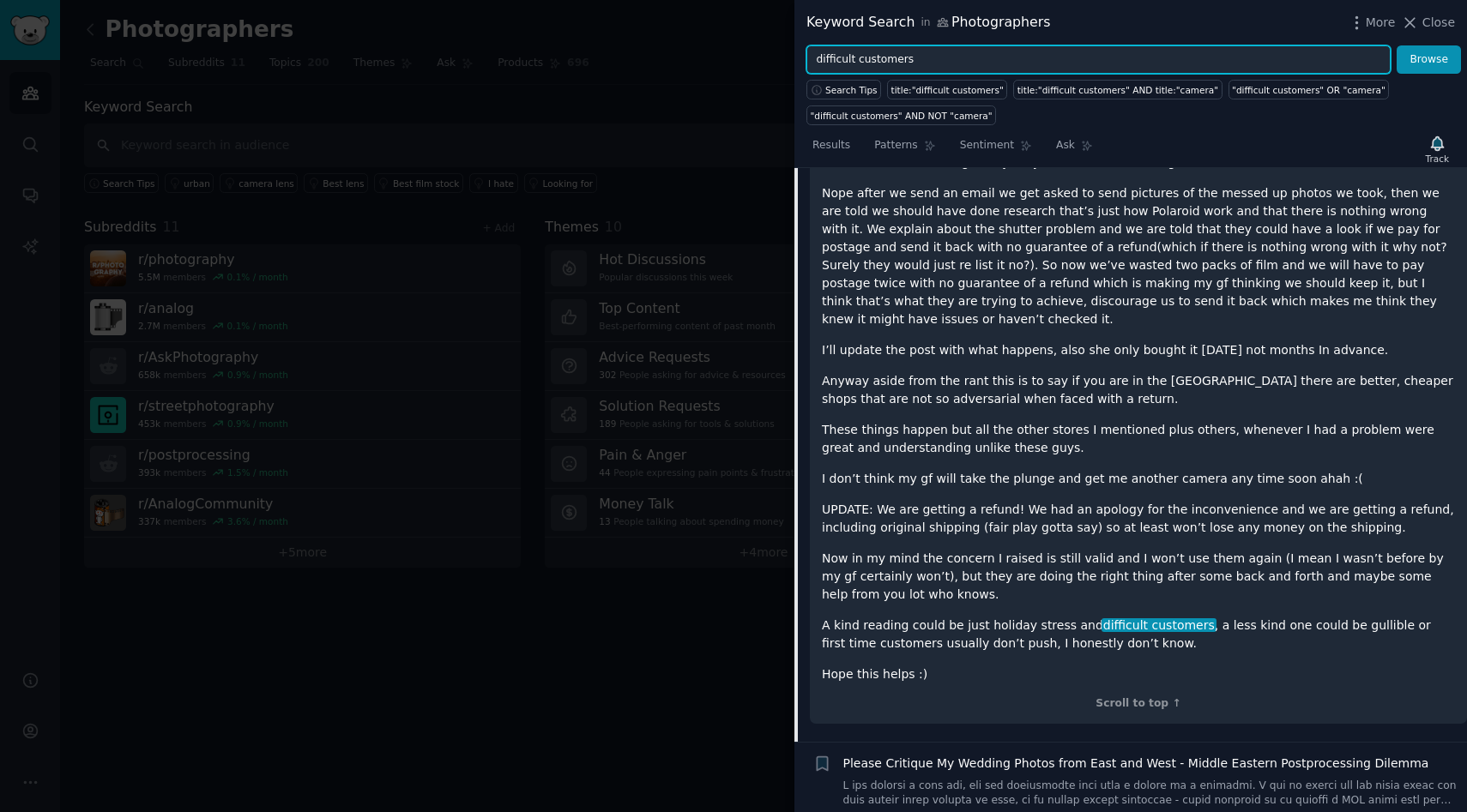
click at [947, 63] on input "difficult customers" at bounding box center [1098, 60] width 584 height 30
paste input "frustrated with deadlines"
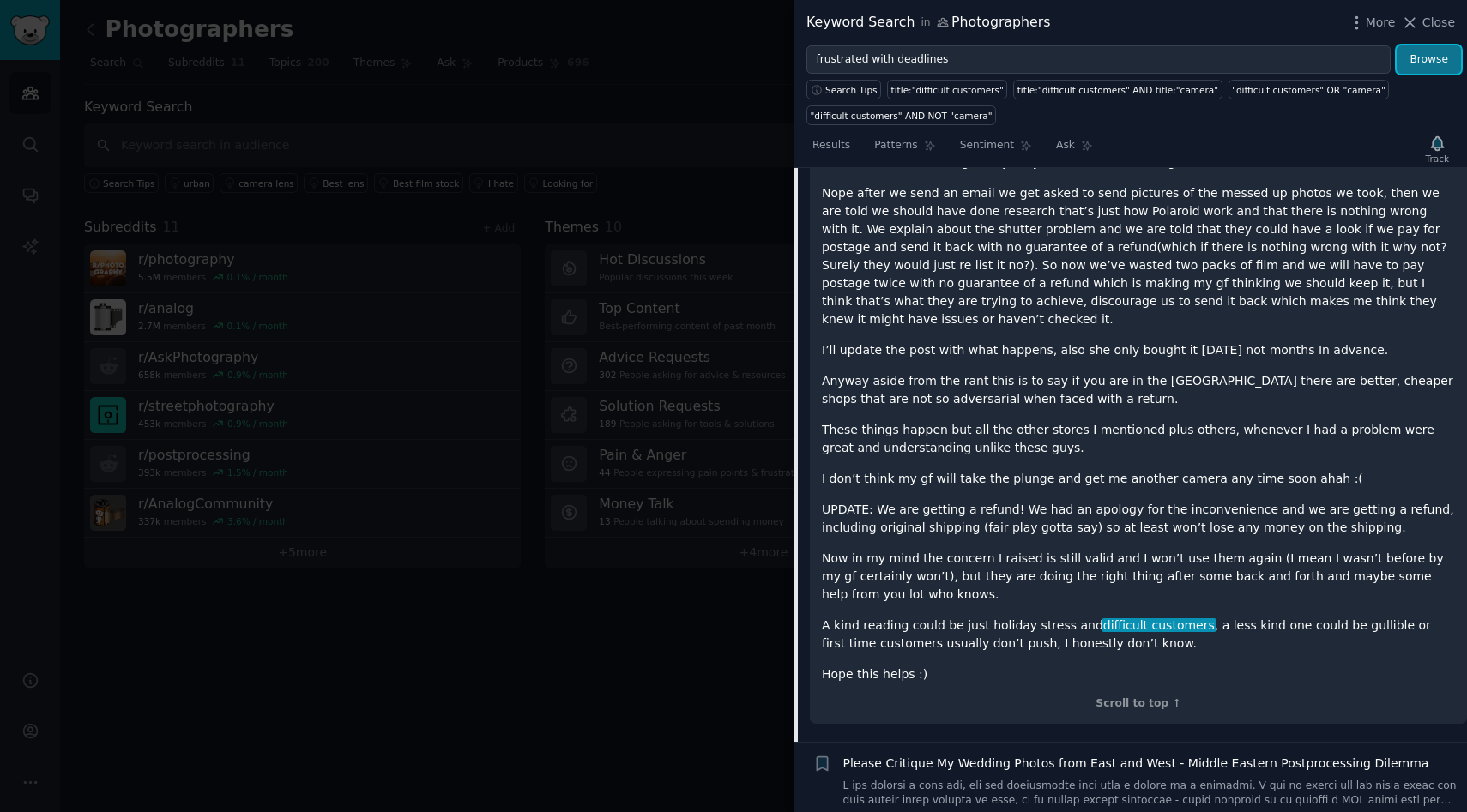
click at [1430, 59] on button "Browse" at bounding box center [1429, 60] width 64 height 30
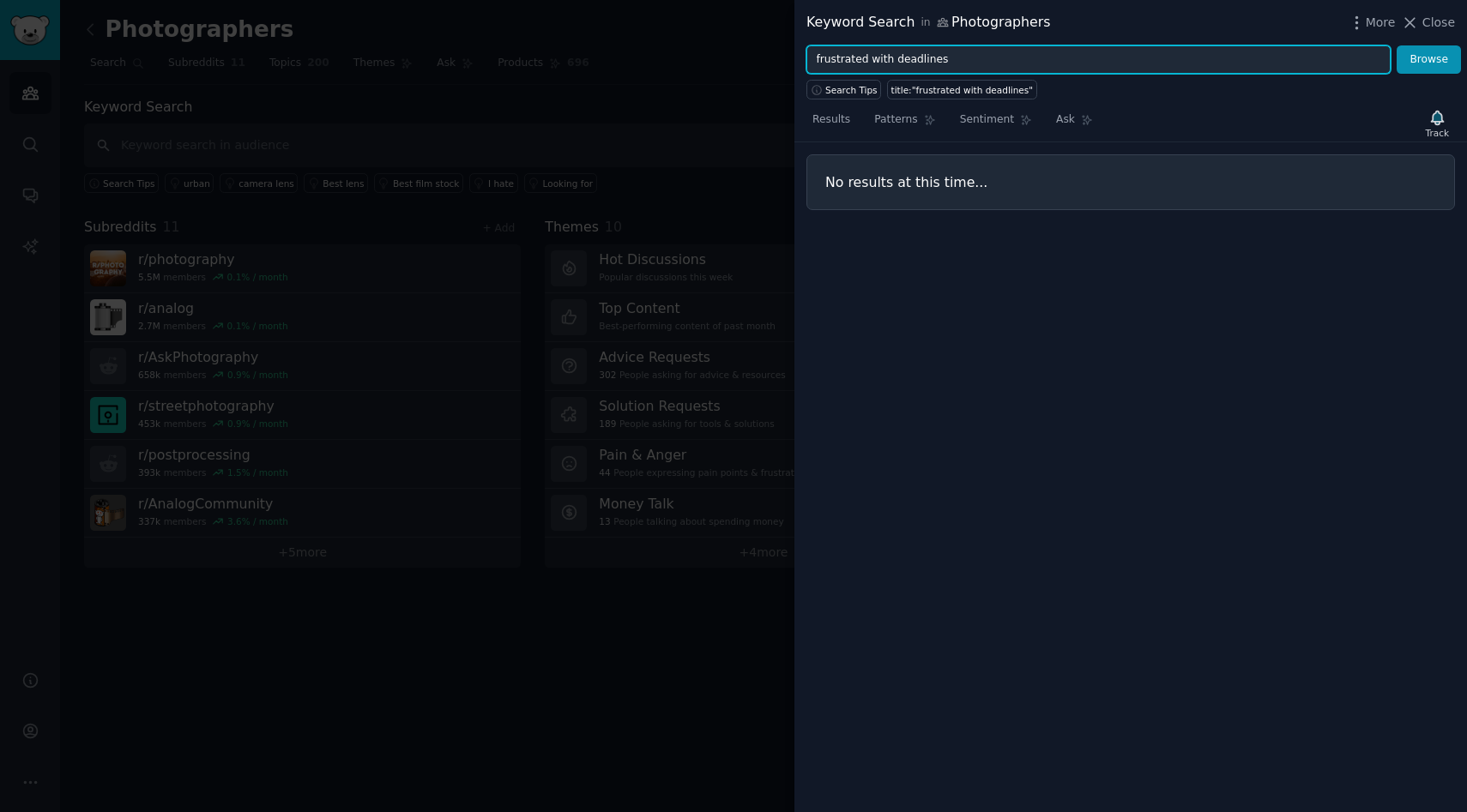
drag, startPoint x: 868, startPoint y: 65, endPoint x: 1075, endPoint y: 68, distance: 207.0
click at [1075, 68] on input "frustrated with deadlines" at bounding box center [1098, 60] width 584 height 30
click at [1396, 46] on button "Browse" at bounding box center [1429, 60] width 64 height 30
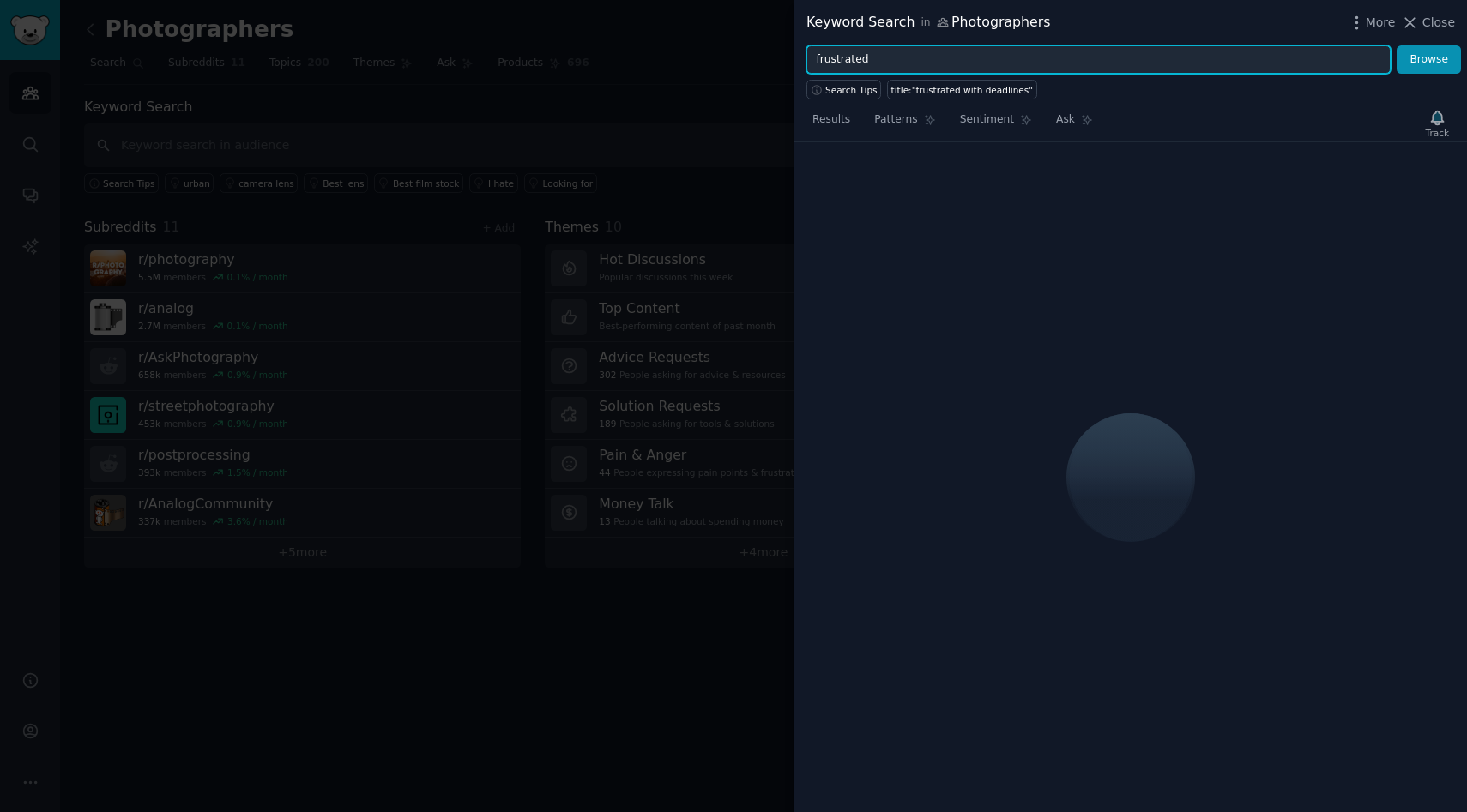
click at [1396, 46] on button "Browse" at bounding box center [1429, 60] width 64 height 30
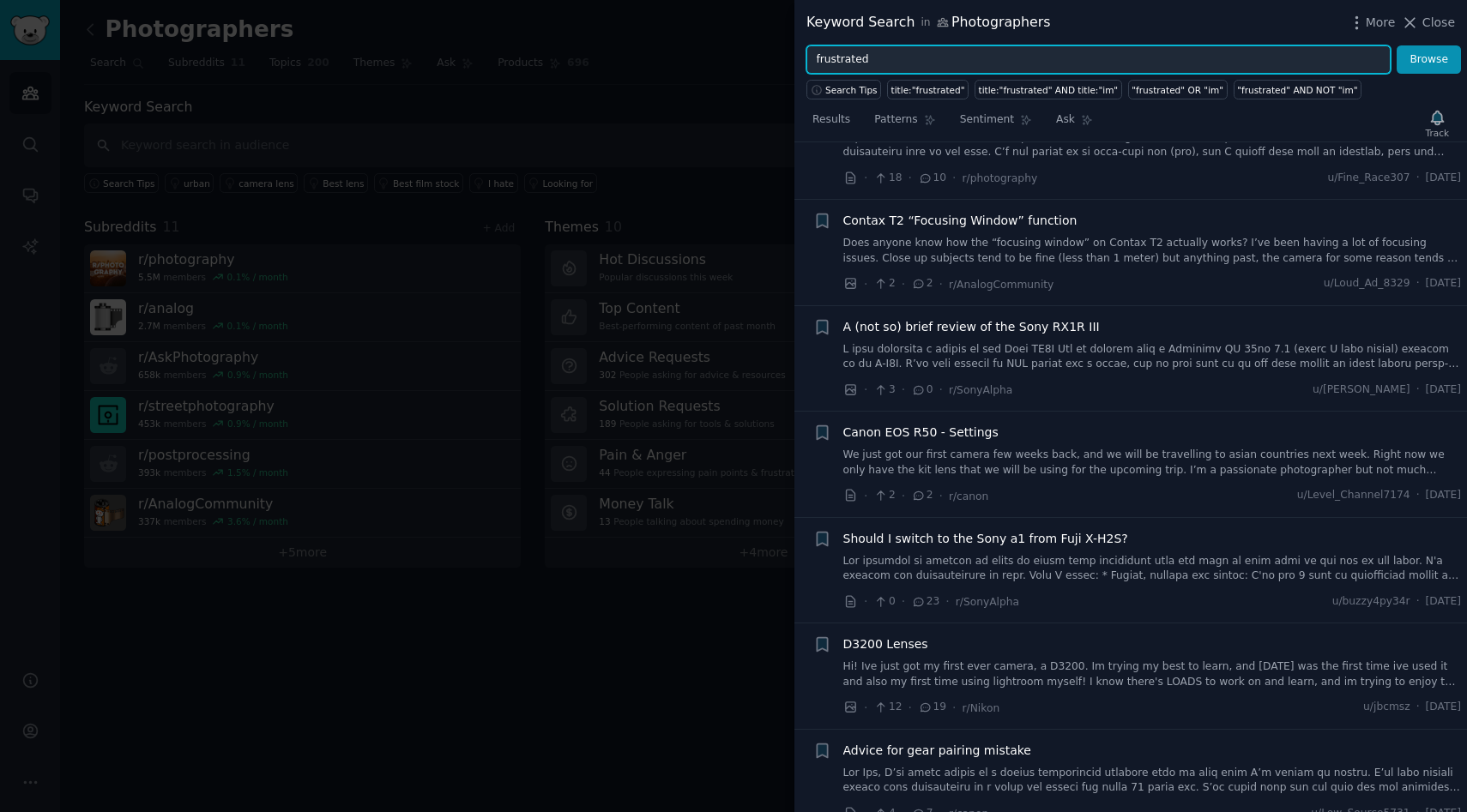
scroll to position [552, 0]
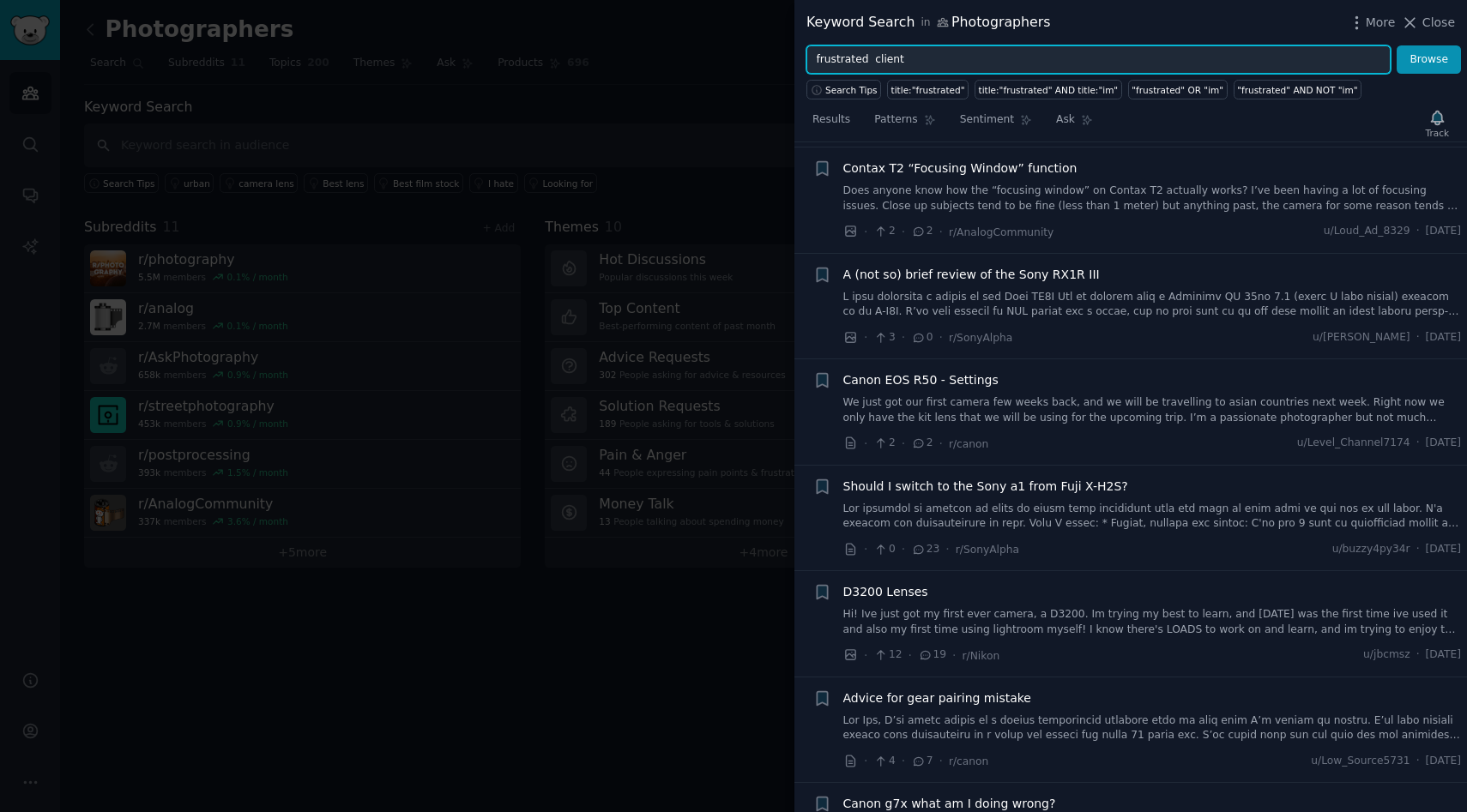
type input "frustrated client"
click at [1396, 46] on button "Browse" at bounding box center [1429, 60] width 64 height 30
